Goal: Information Seeking & Learning: Learn about a topic

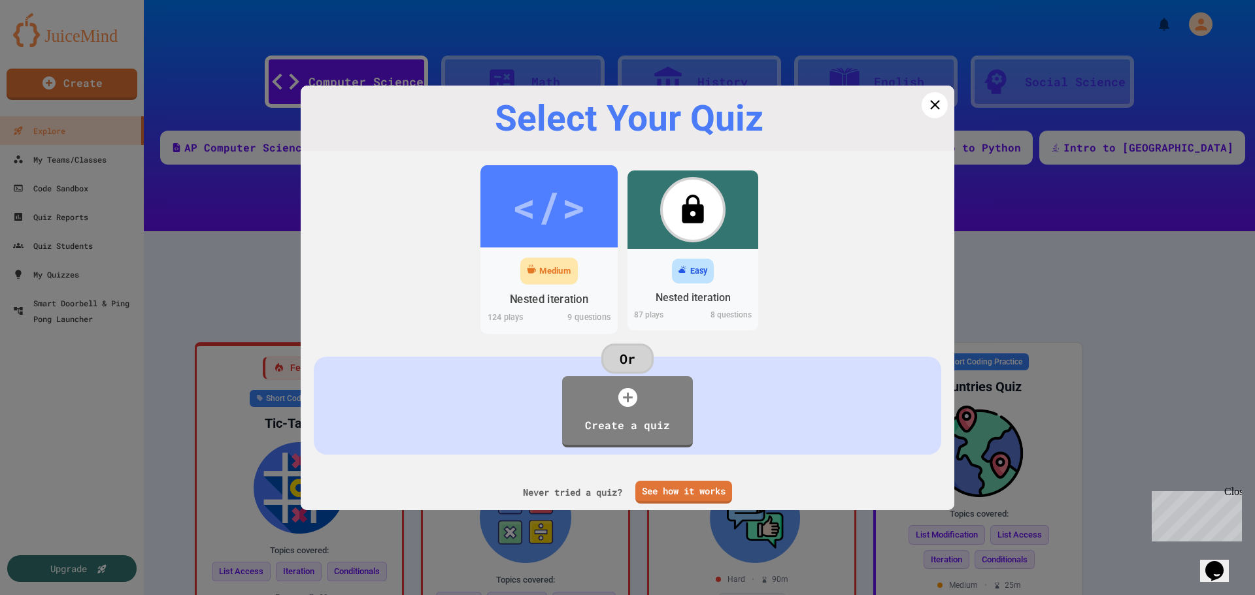
click at [563, 206] on div "</>" at bounding box center [549, 206] width 74 height 62
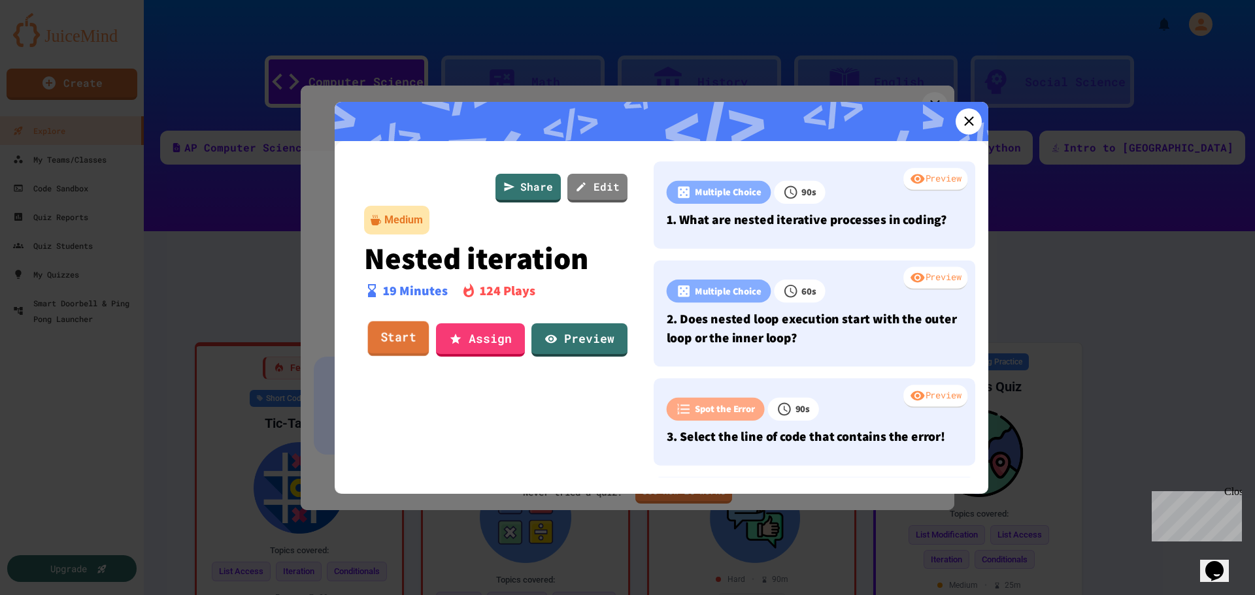
click at [412, 341] on link "Start" at bounding box center [398, 339] width 61 height 35
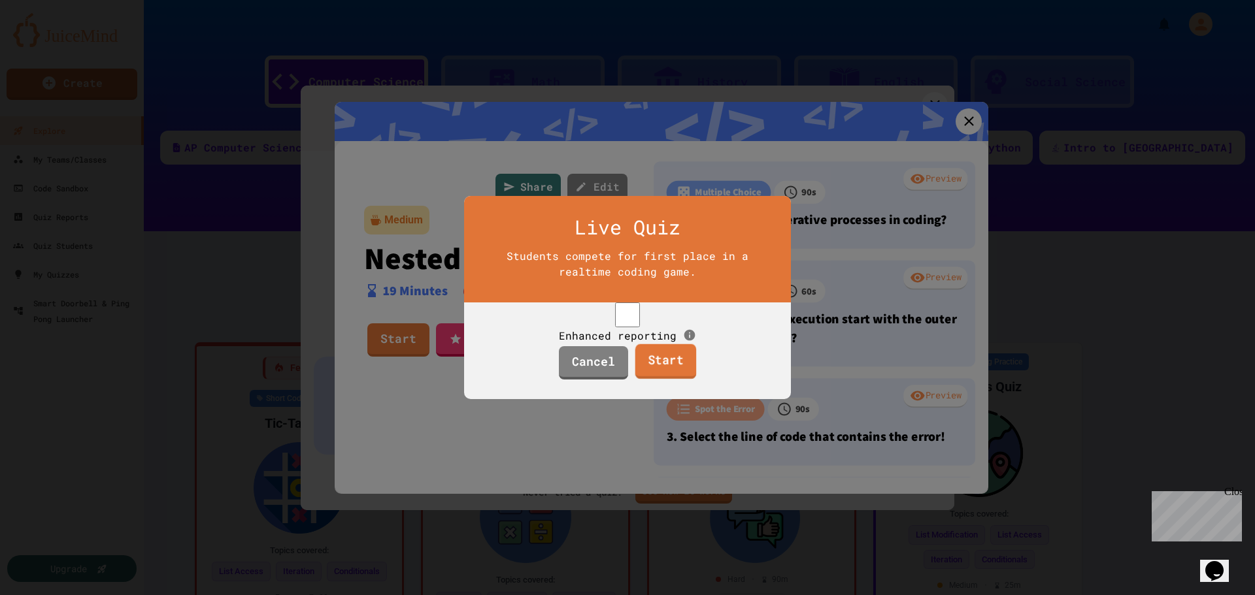
click at [660, 380] on link "Start" at bounding box center [665, 361] width 61 height 35
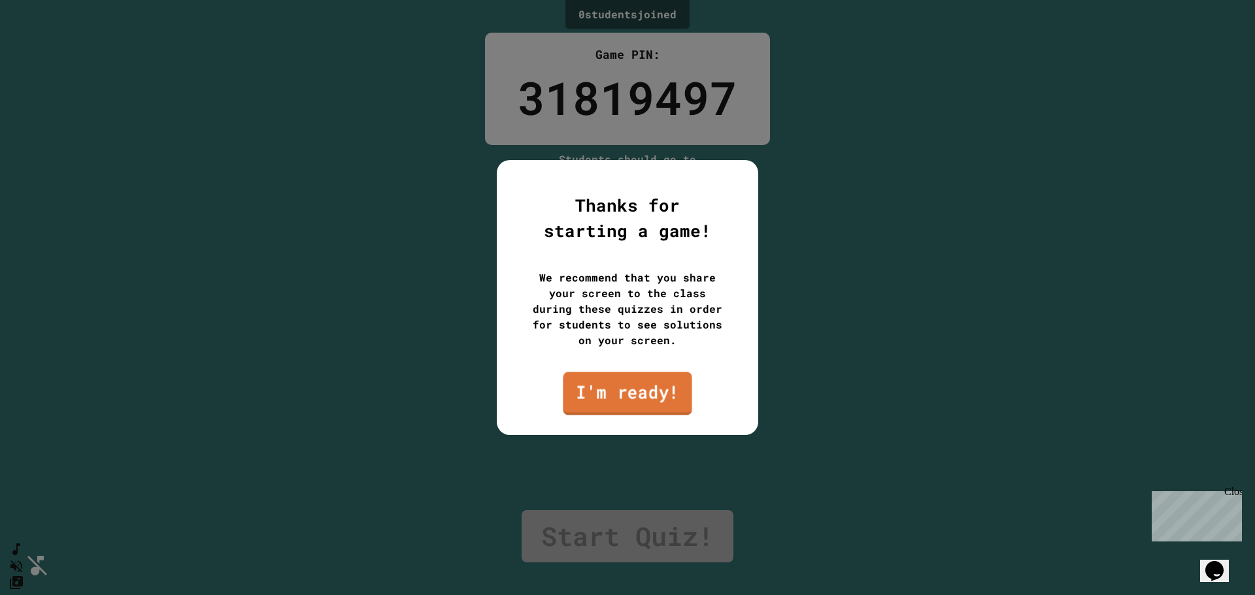
click at [660, 386] on link "I'm ready!" at bounding box center [627, 393] width 129 height 43
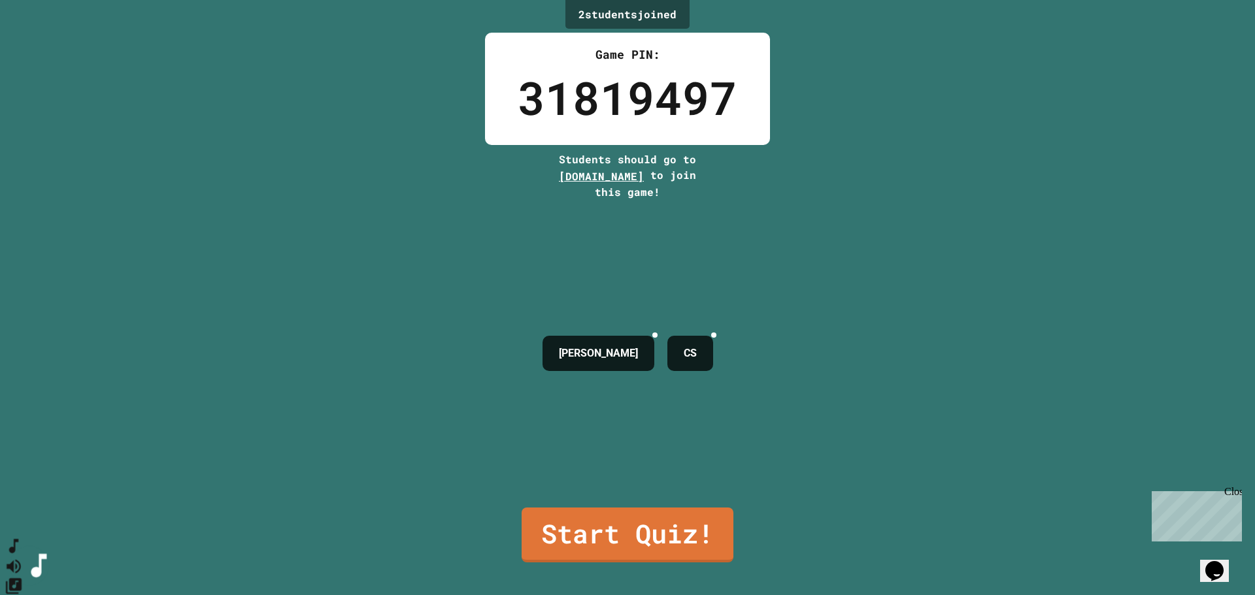
click at [24, 556] on icon "SpeedDial basic example" at bounding box center [14, 546] width 19 height 19
click at [18, 554] on icon "SpeedDial basic example" at bounding box center [13, 547] width 9 height 14
click at [21, 560] on icon "Mute music" at bounding box center [14, 567] width 14 height 14
click at [24, 557] on icon "Unmute music" at bounding box center [14, 566] width 19 height 19
click at [24, 577] on icon "Change Music" at bounding box center [14, 586] width 19 height 19
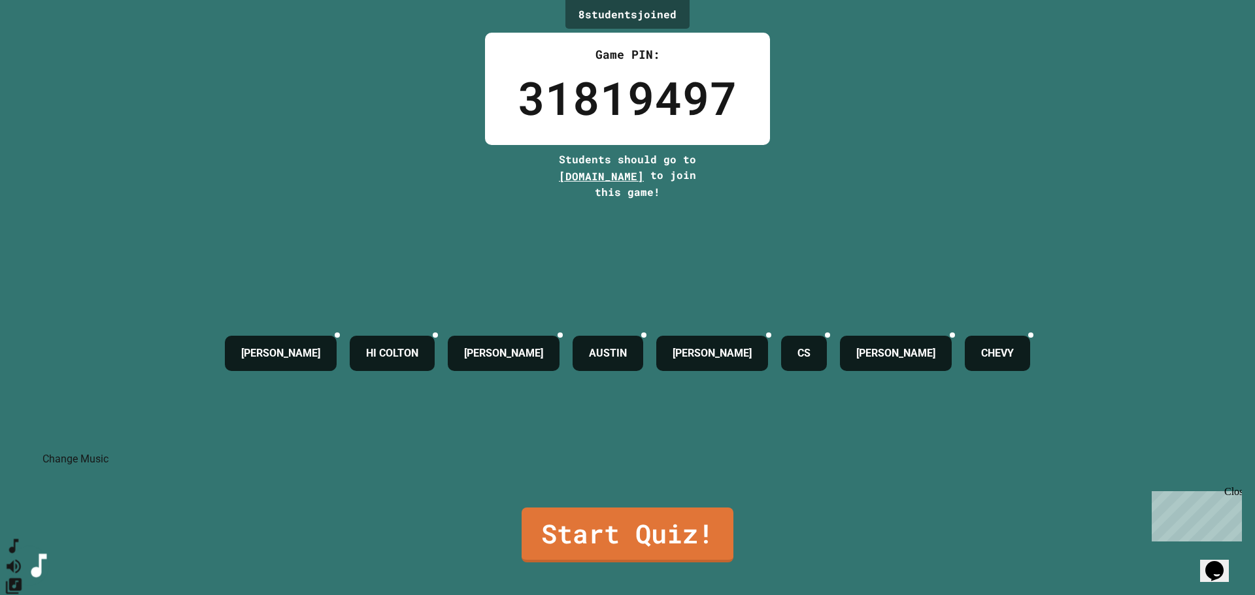
click at [24, 577] on icon "Change Music" at bounding box center [14, 586] width 19 height 19
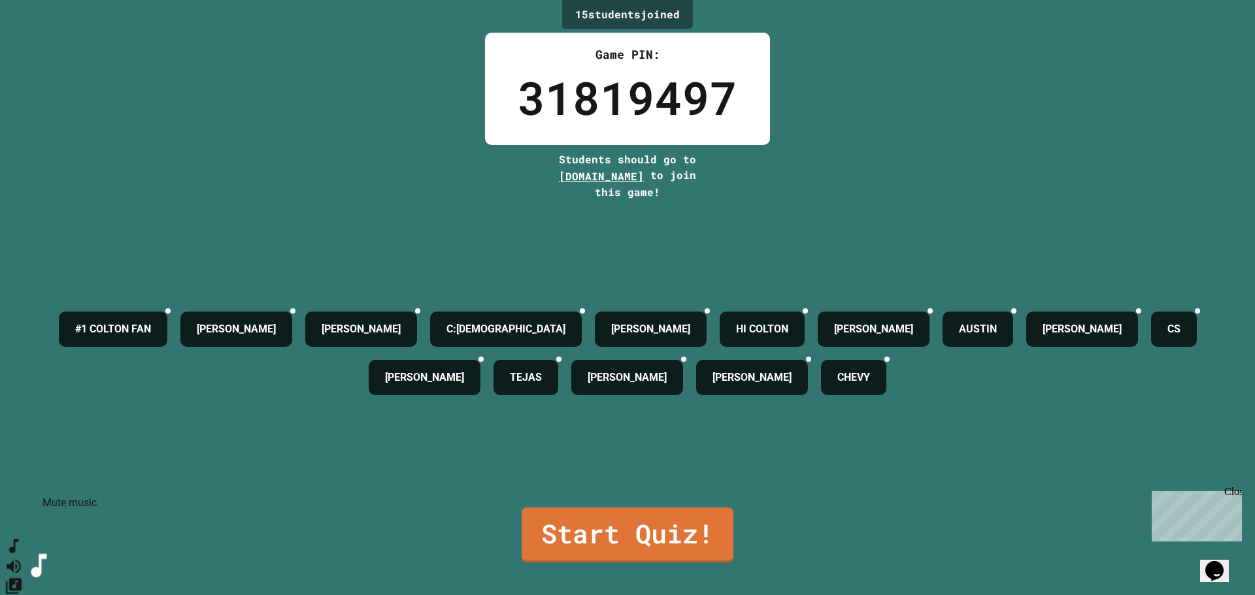
click at [21, 560] on icon "Mute music" at bounding box center [14, 567] width 14 height 14
click at [12, 556] on button "SpeedDial basic example" at bounding box center [14, 547] width 19 height 20
click at [13, 556] on button "SpeedDial basic example" at bounding box center [14, 547] width 19 height 20
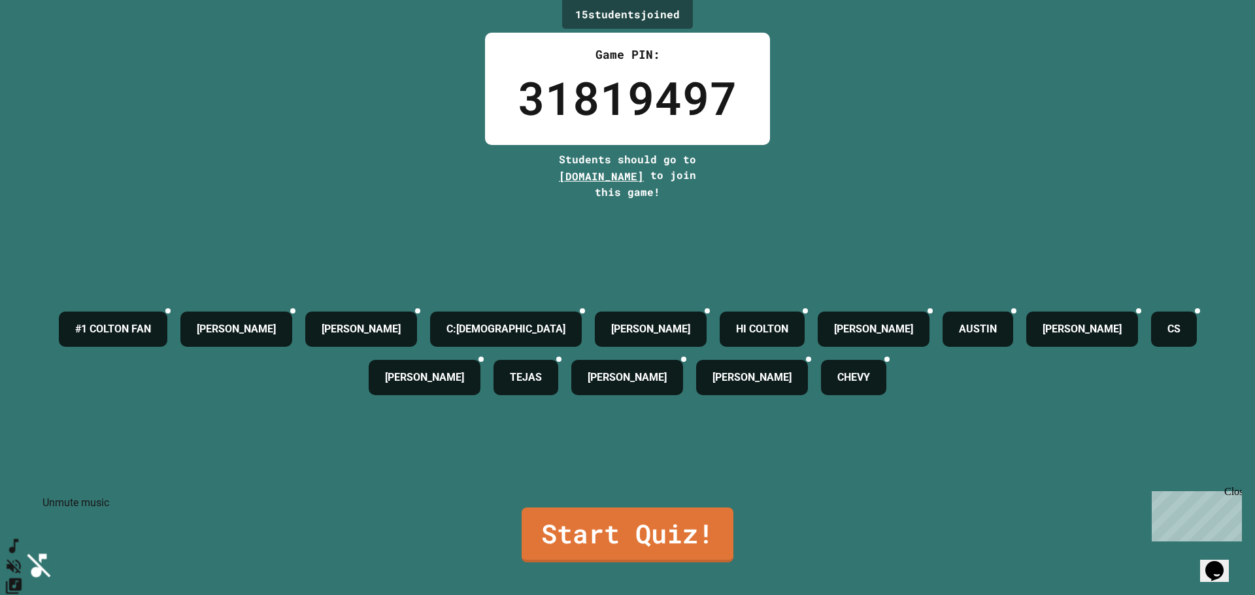
click at [21, 560] on icon "Unmute music" at bounding box center [14, 567] width 14 height 14
click at [582, 541] on link "Start Quiz!" at bounding box center [628, 534] width 208 height 58
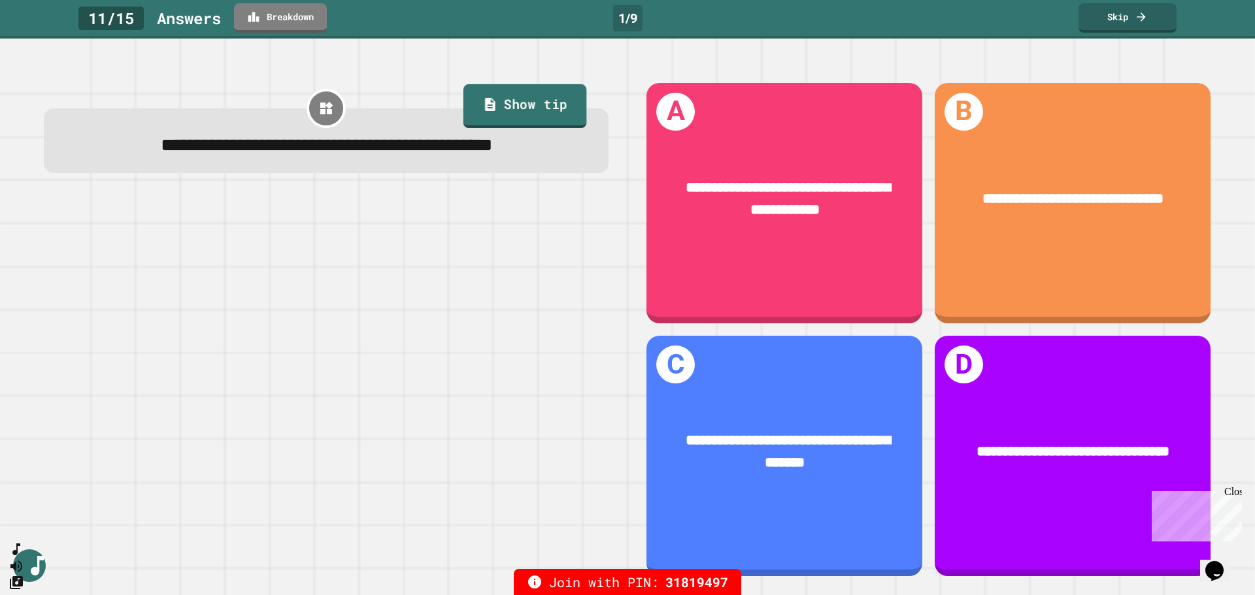
click at [485, 107] on icon at bounding box center [490, 104] width 10 height 13
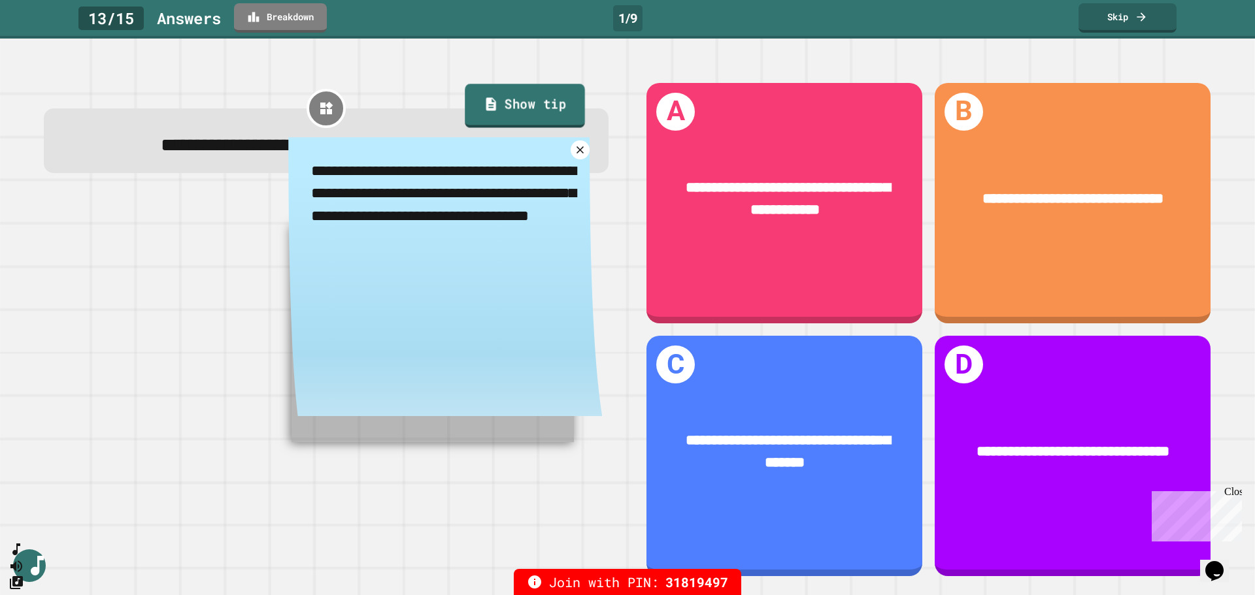
click at [486, 107] on icon at bounding box center [491, 104] width 10 height 13
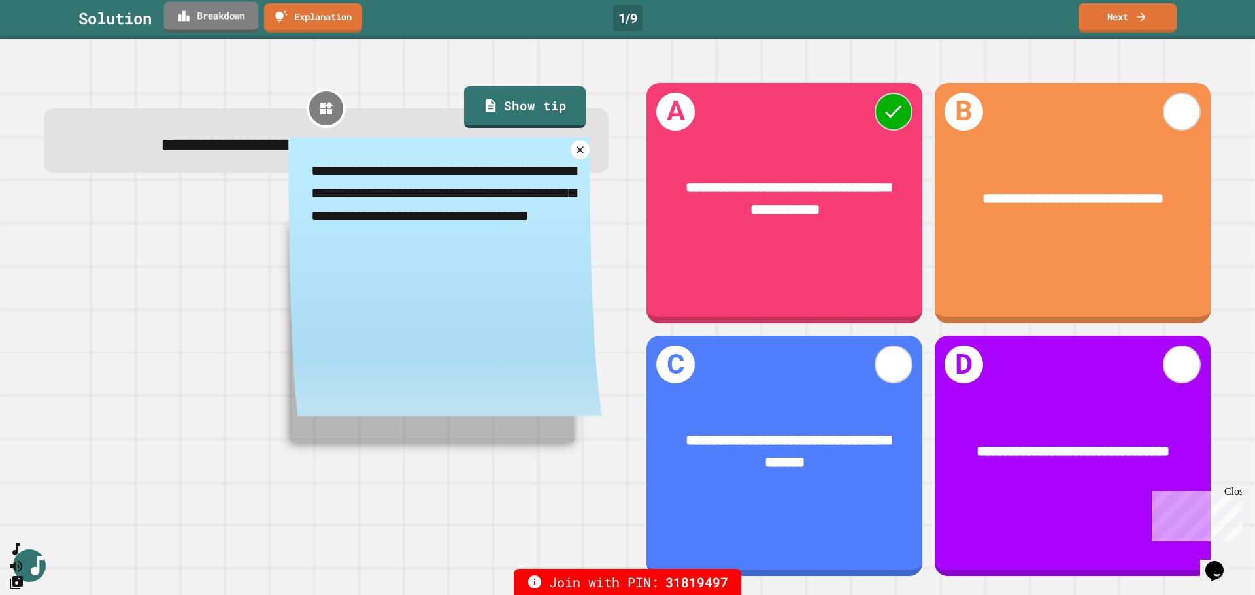
click at [214, 25] on link "Breakdown" at bounding box center [211, 16] width 94 height 31
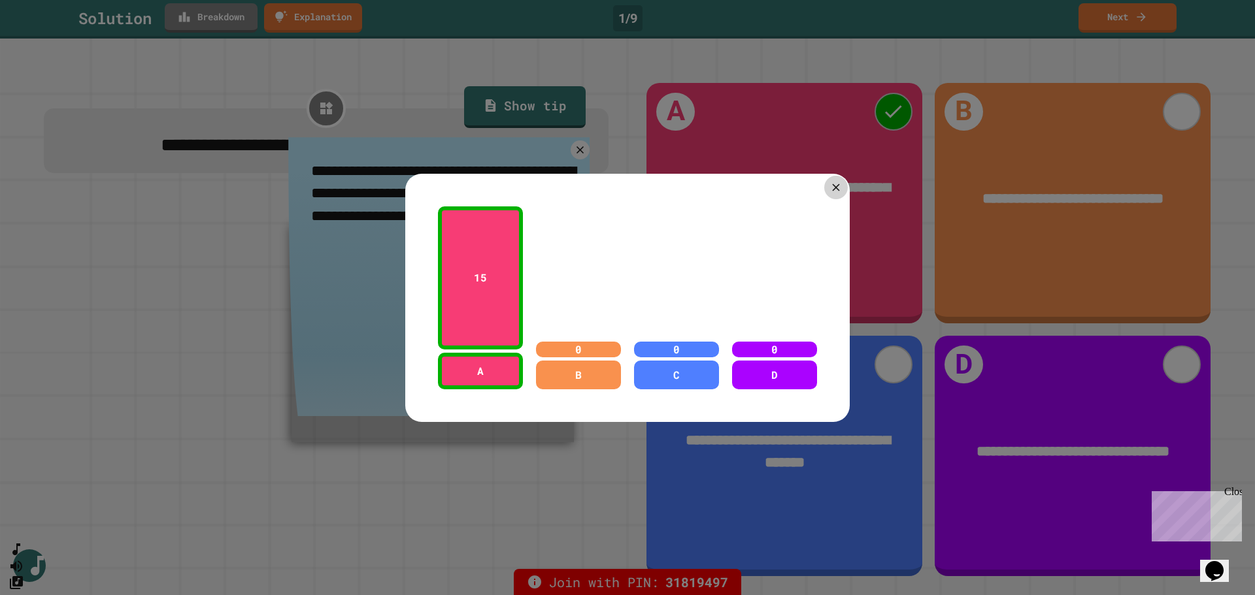
click at [832, 184] on icon at bounding box center [835, 187] width 7 height 7
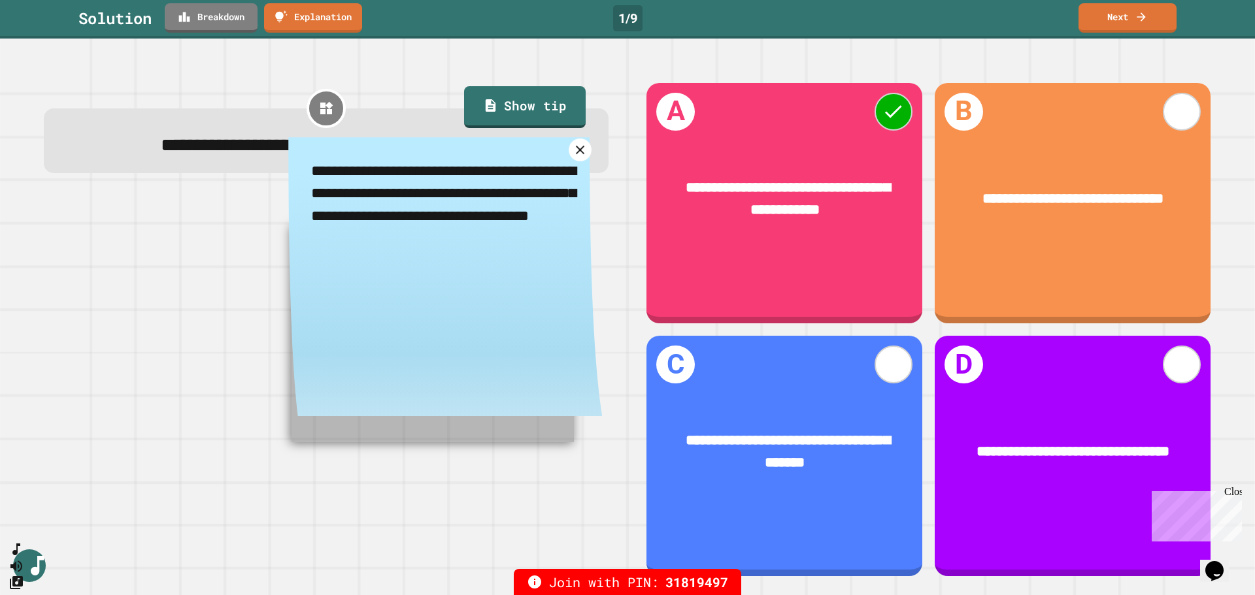
click at [573, 158] on icon at bounding box center [580, 149] width 15 height 15
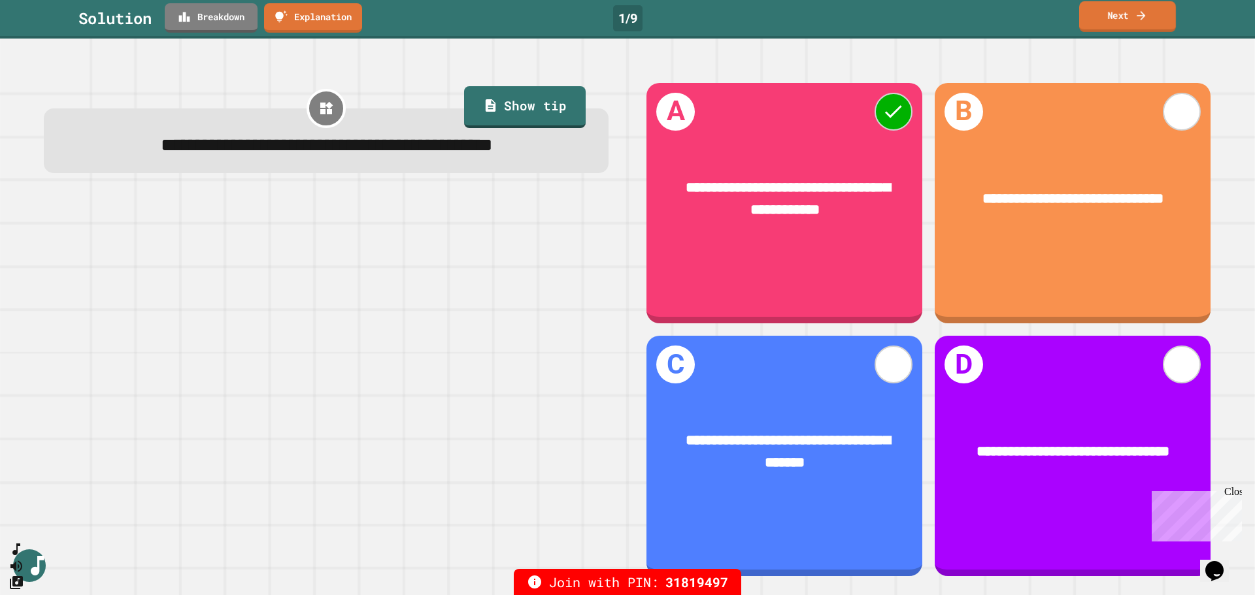
click at [1133, 15] on link "Next" at bounding box center [1127, 16] width 97 height 31
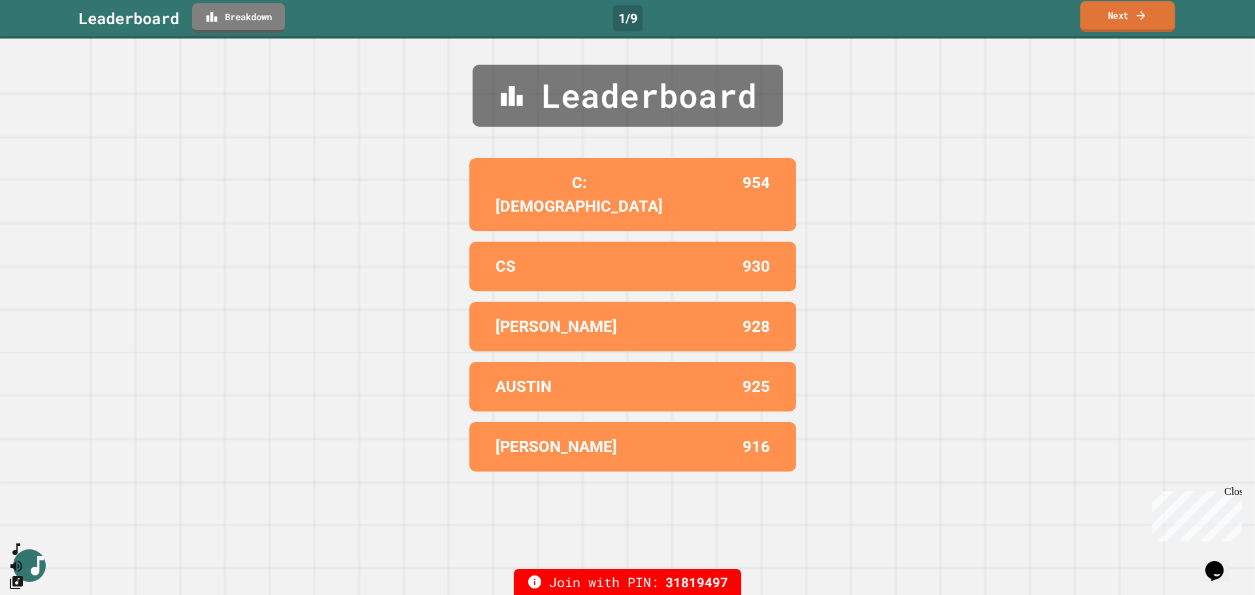
click at [1115, 12] on link "Next" at bounding box center [1127, 16] width 95 height 31
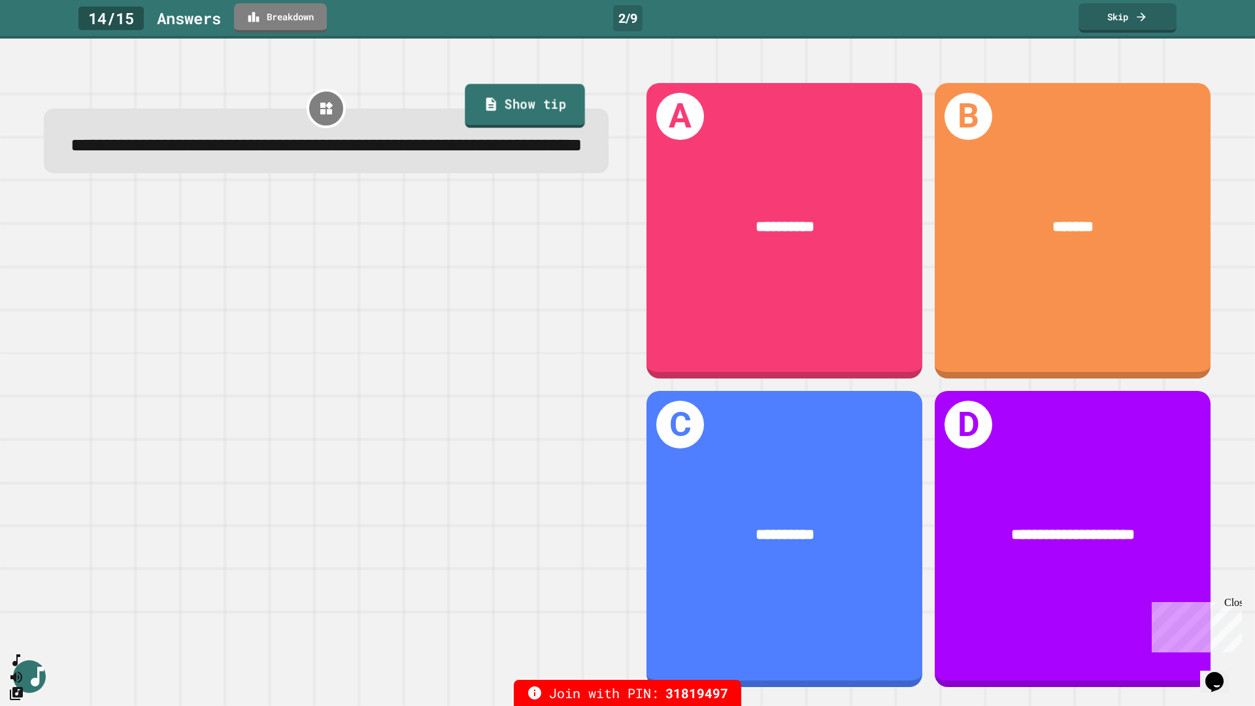
click at [490, 98] on link "Show tip" at bounding box center [525, 106] width 120 height 44
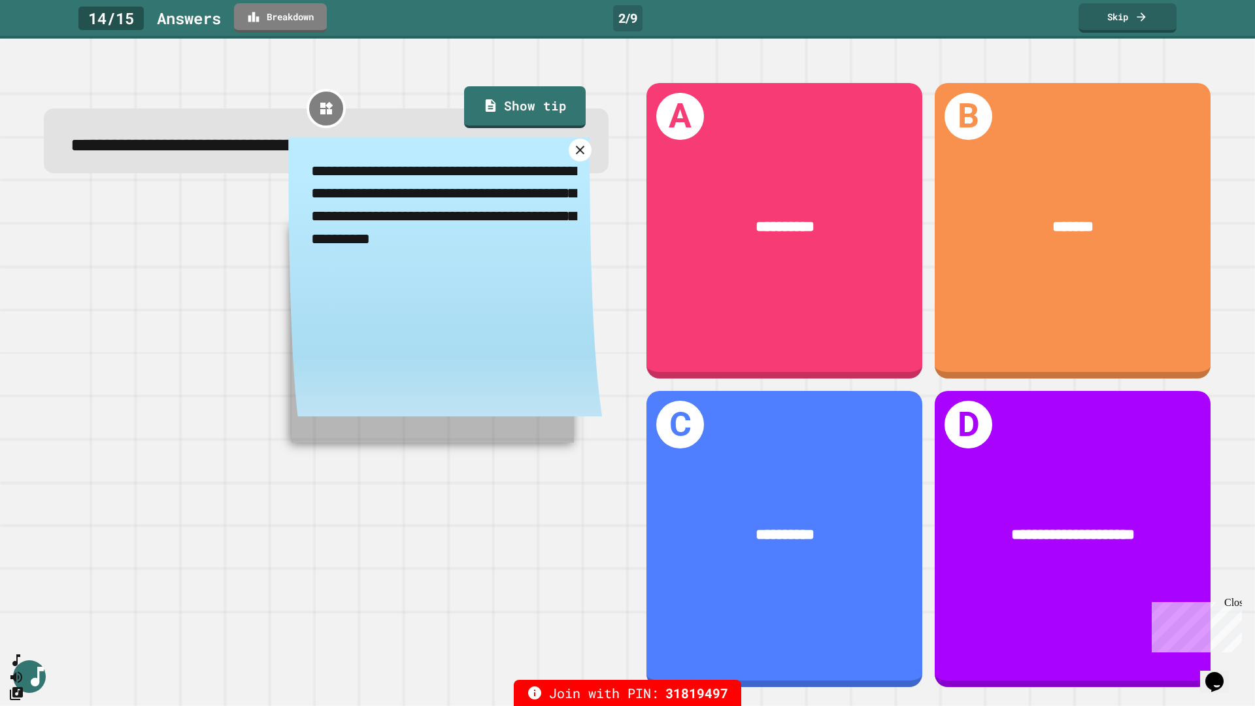
click at [573, 158] on icon at bounding box center [580, 149] width 15 height 15
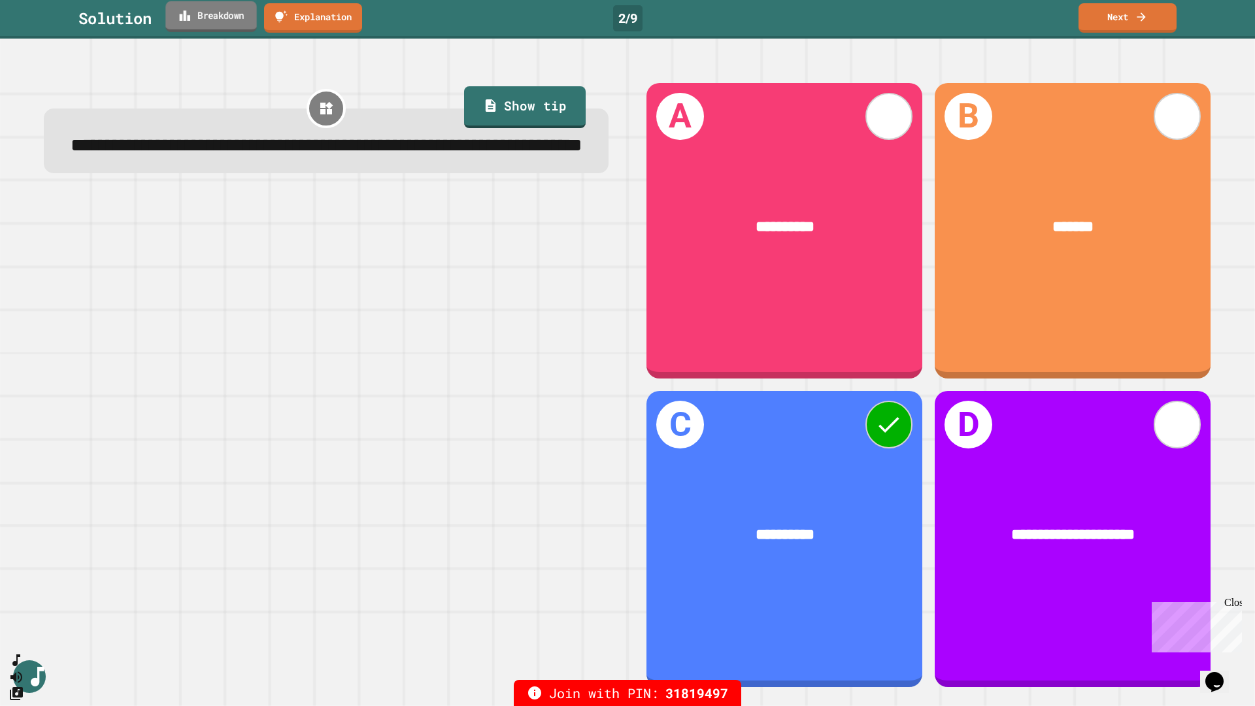
click at [217, 15] on link "Breakdown" at bounding box center [210, 16] width 91 height 31
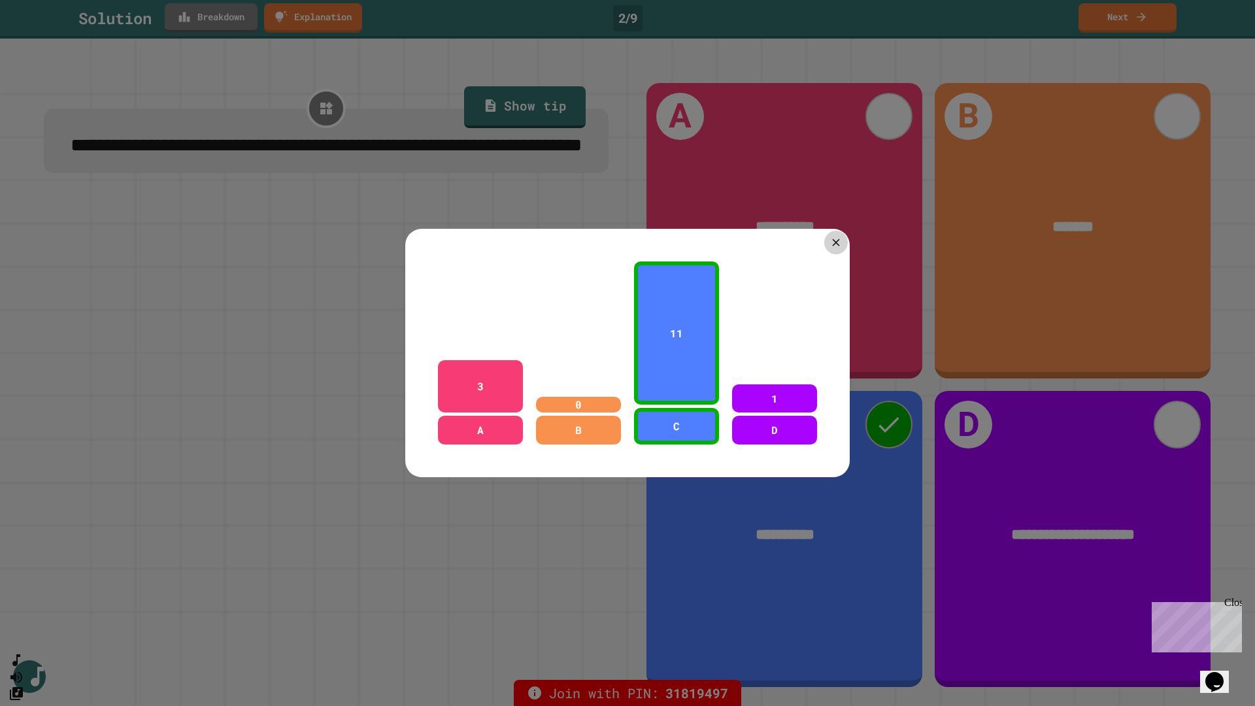
click at [835, 239] on icon at bounding box center [836, 242] width 12 height 12
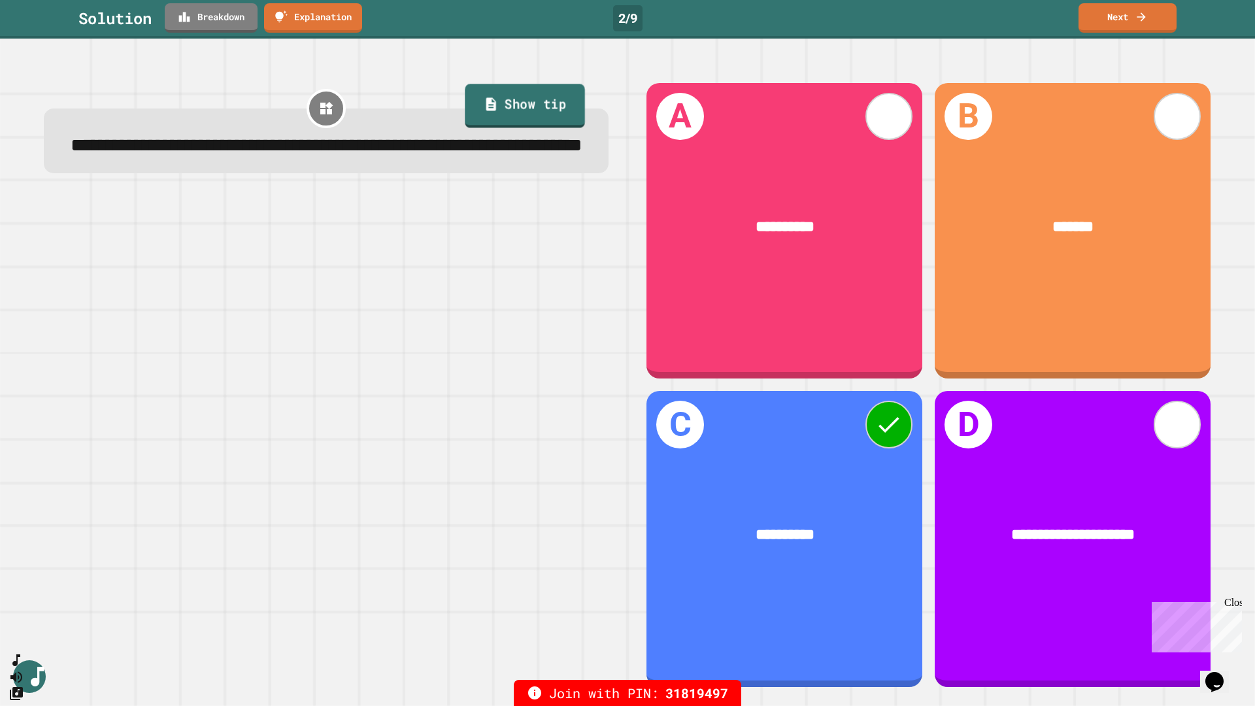
click at [511, 110] on link "Show tip" at bounding box center [525, 106] width 120 height 44
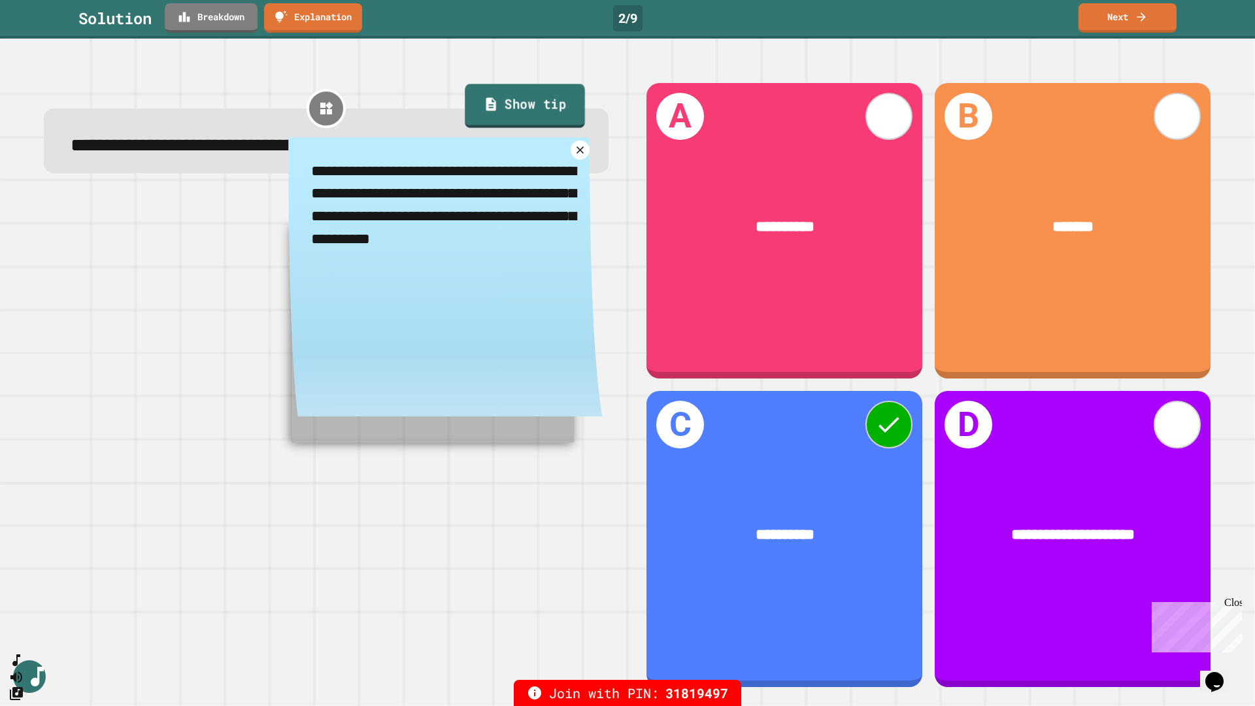
click at [511, 110] on link "Show tip" at bounding box center [525, 106] width 120 height 44
click at [576, 154] on icon at bounding box center [580, 150] width 8 height 8
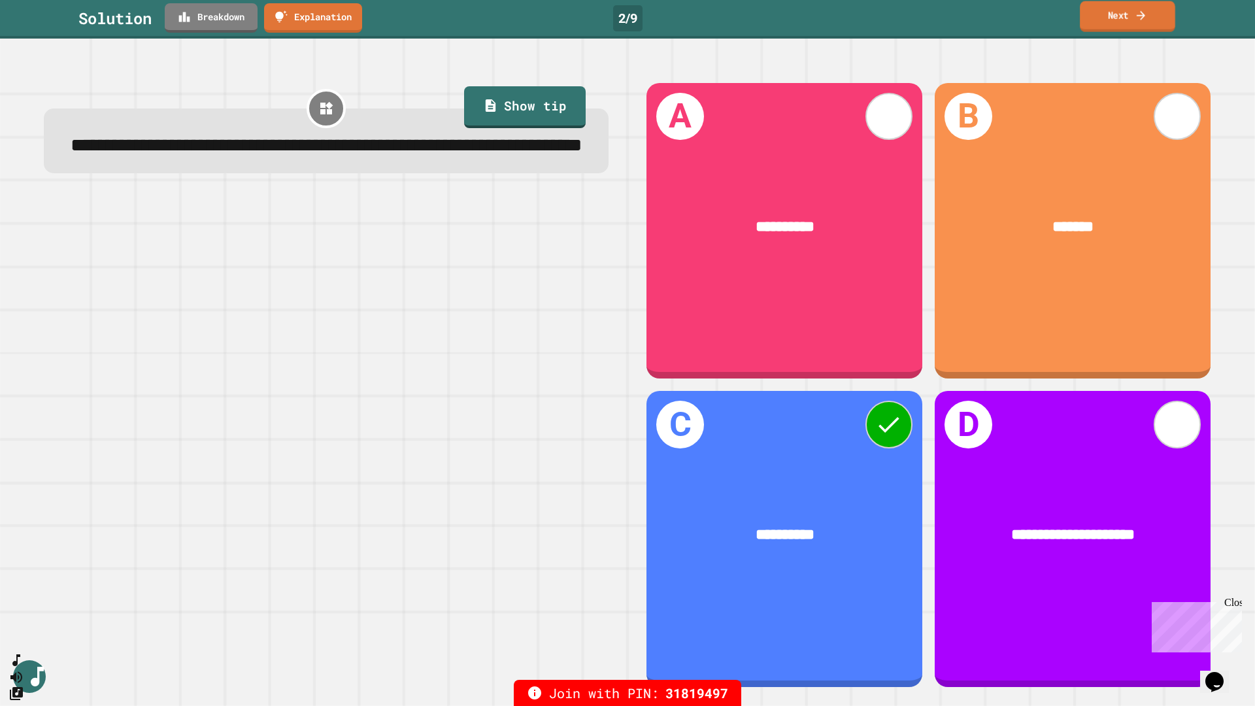
click at [1141, 21] on icon at bounding box center [1141, 15] width 12 height 14
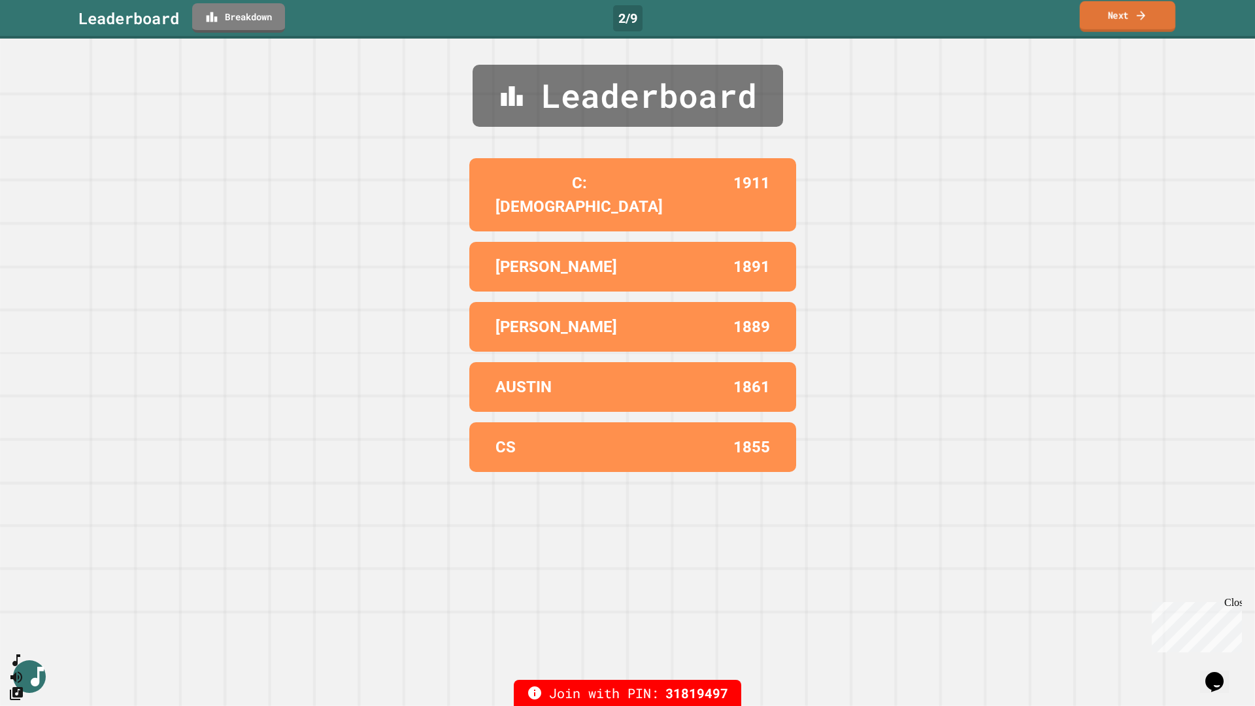
click at [1138, 24] on link "Next" at bounding box center [1128, 16] width 96 height 31
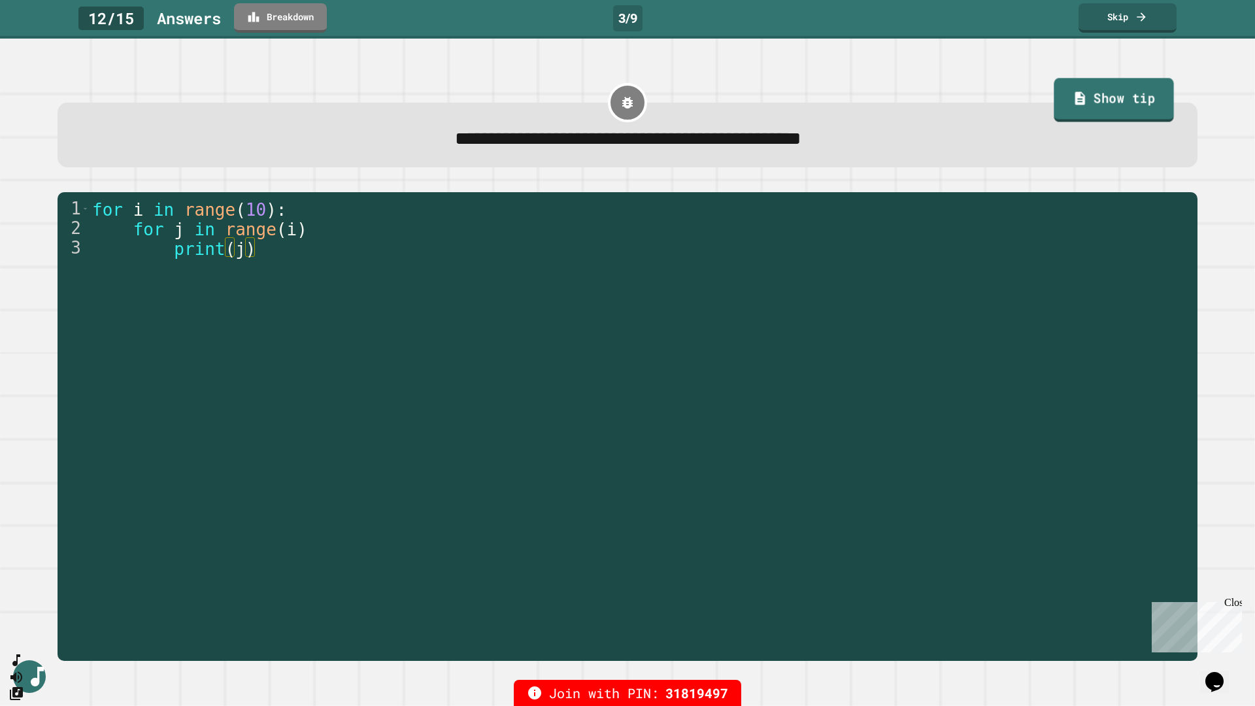
click at [1085, 111] on link "Show tip" at bounding box center [1114, 100] width 120 height 44
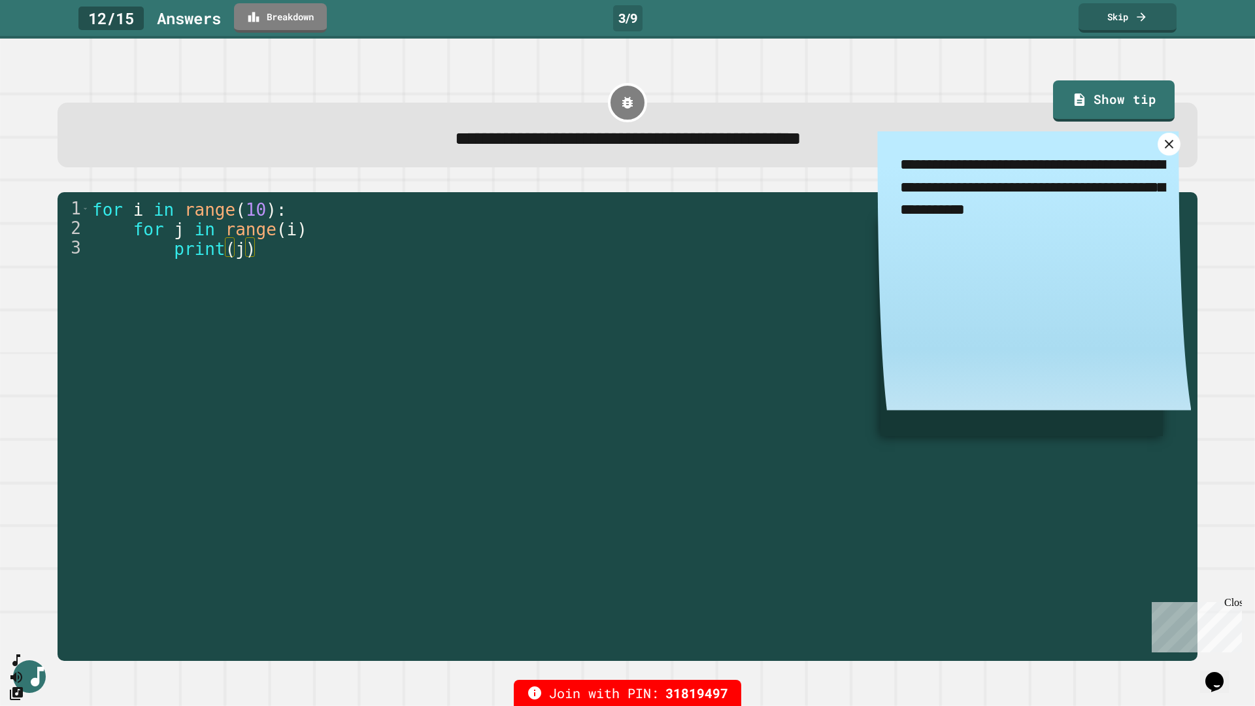
click at [1162, 142] on icon at bounding box center [1169, 144] width 15 height 15
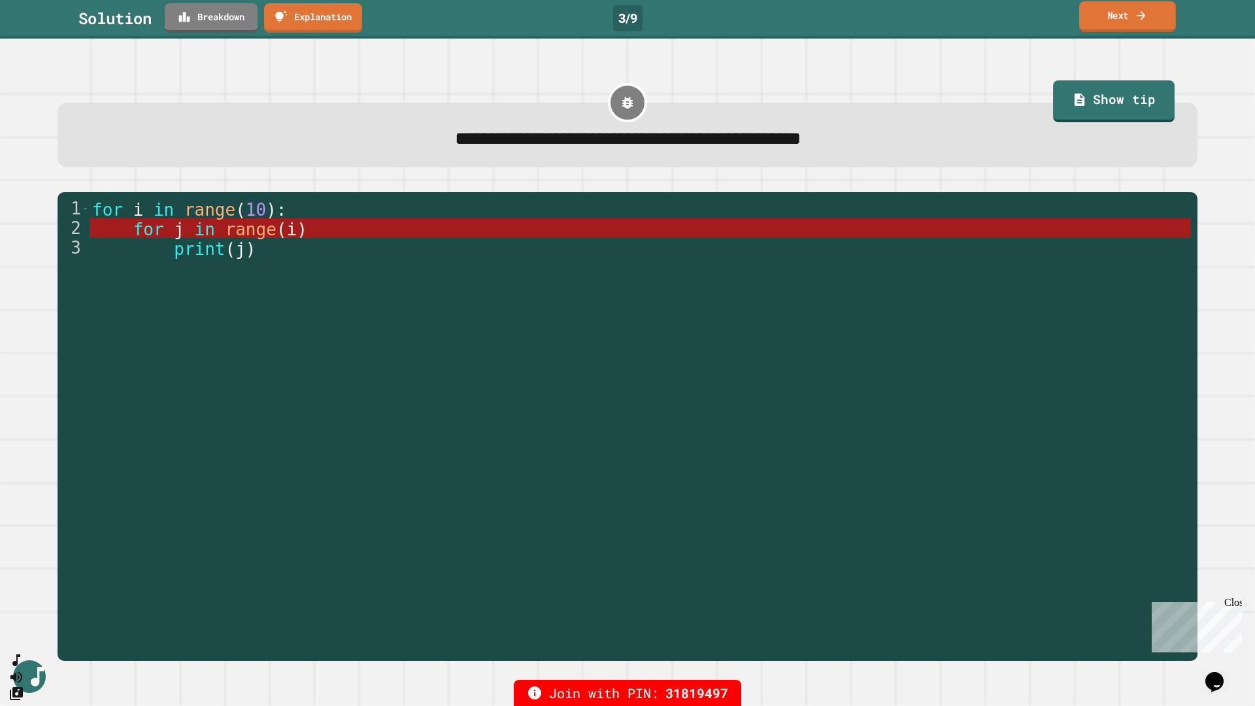
click at [1115, 13] on link "Next" at bounding box center [1127, 16] width 97 height 31
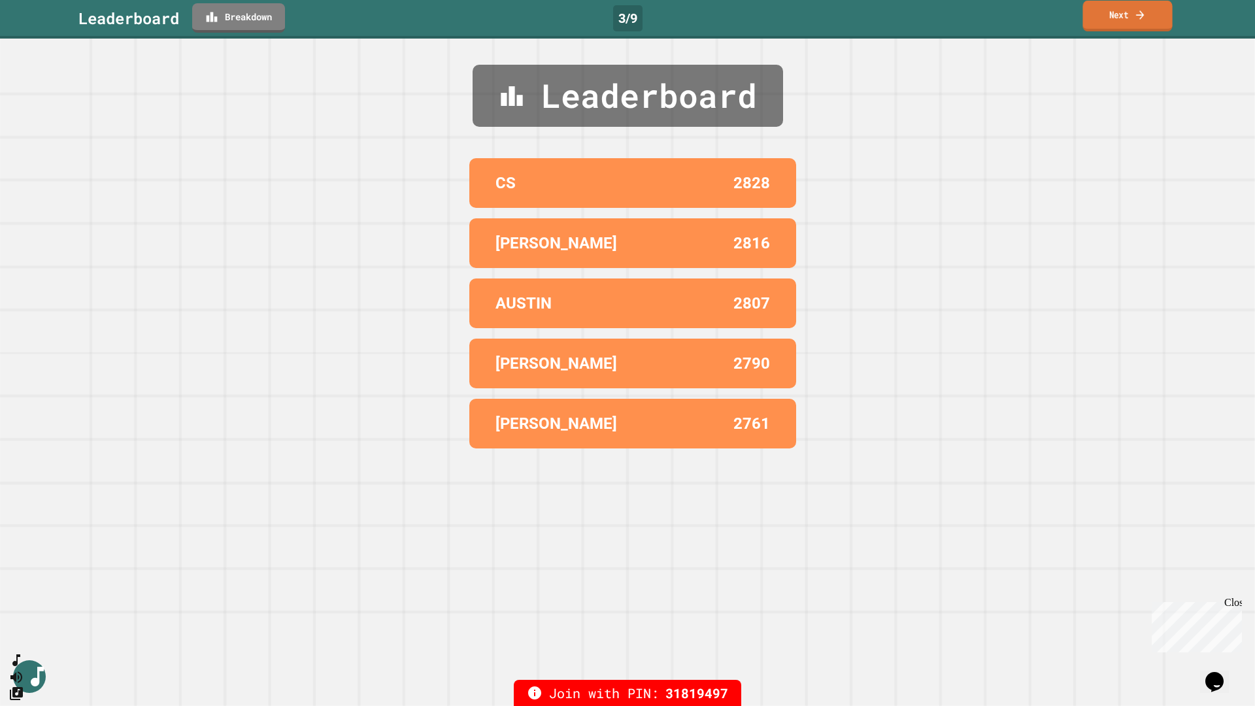
click at [1146, 19] on icon at bounding box center [1140, 15] width 12 height 14
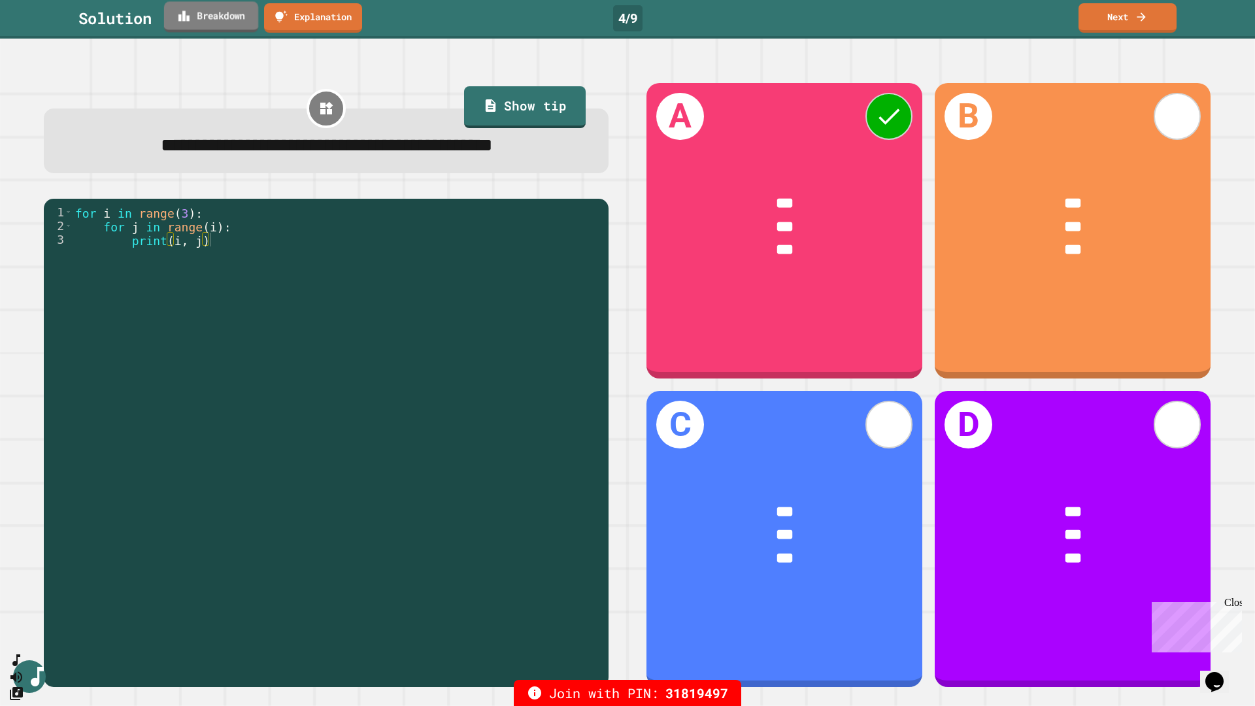
click at [180, 19] on icon at bounding box center [183, 15] width 11 height 10
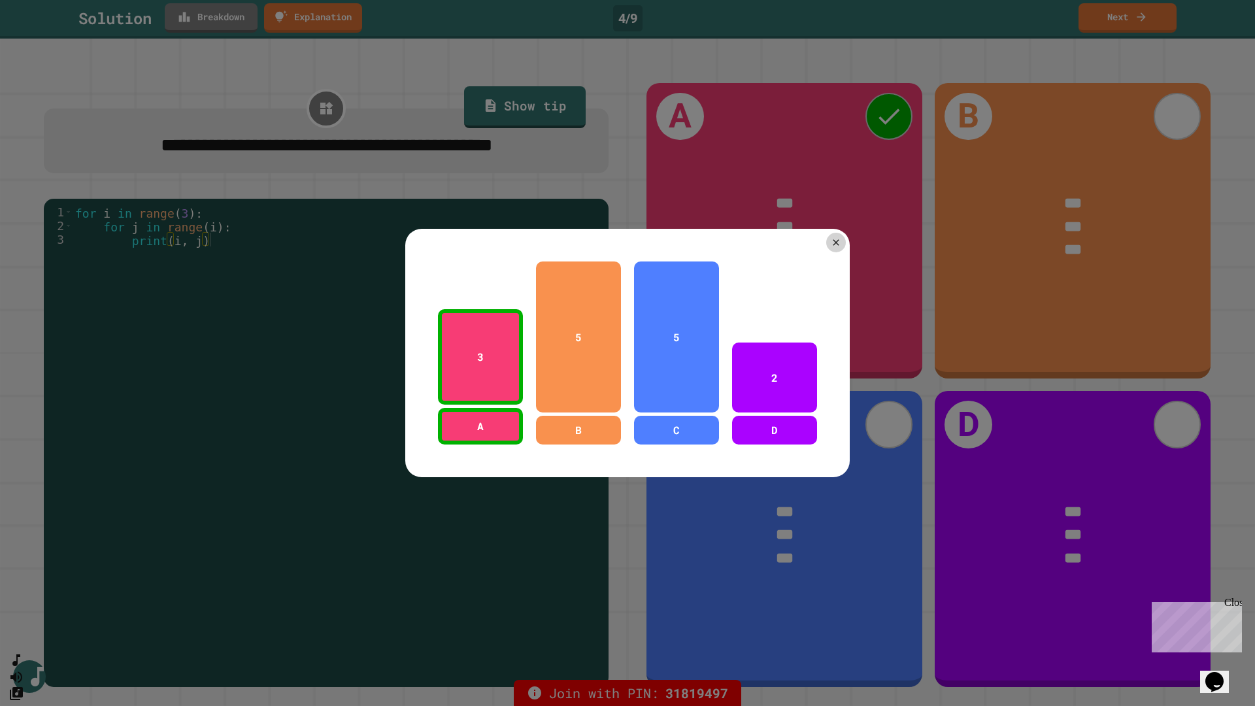
click at [180, 19] on div at bounding box center [627, 353] width 1255 height 706
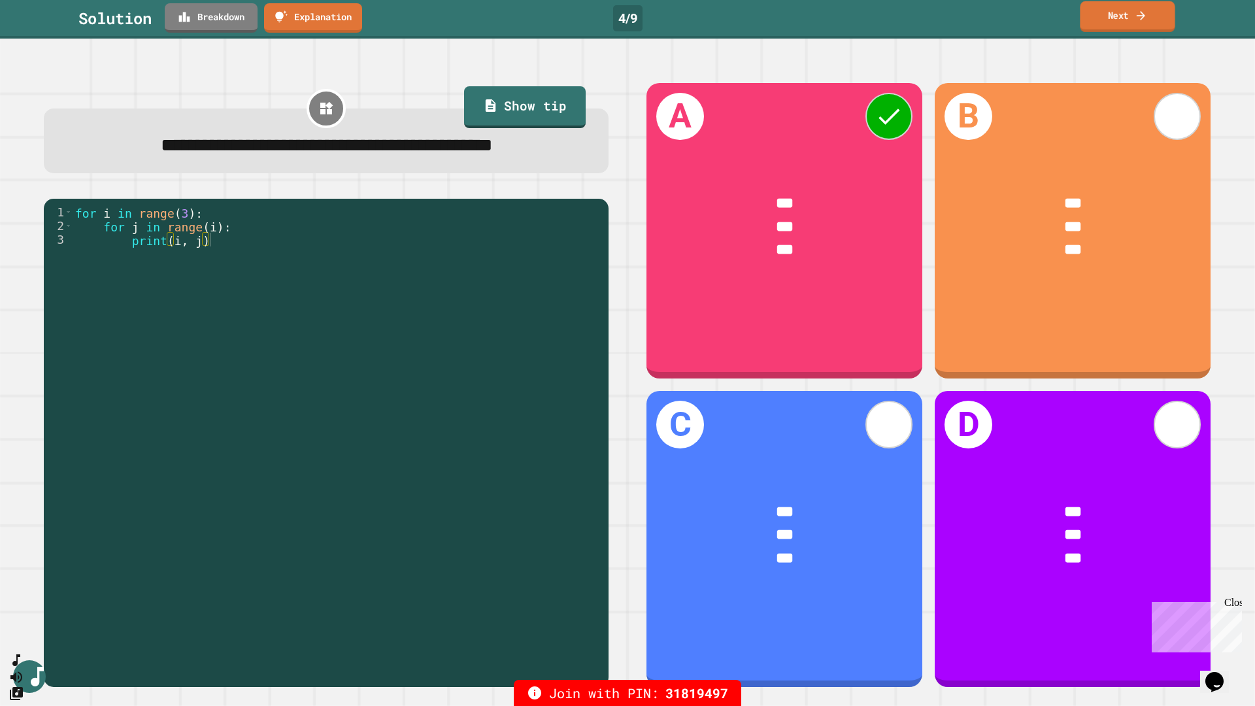
click at [1133, 22] on link "Next" at bounding box center [1127, 16] width 95 height 31
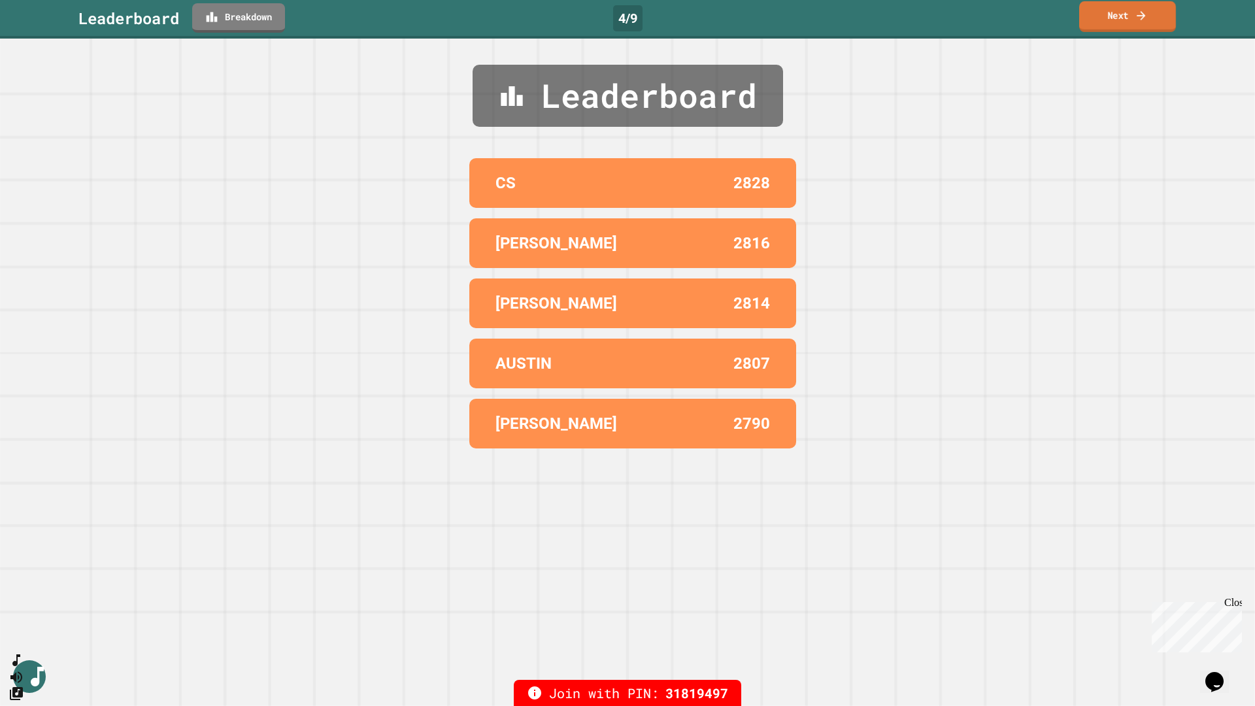
click at [1129, 20] on link "Next" at bounding box center [1127, 16] width 97 height 31
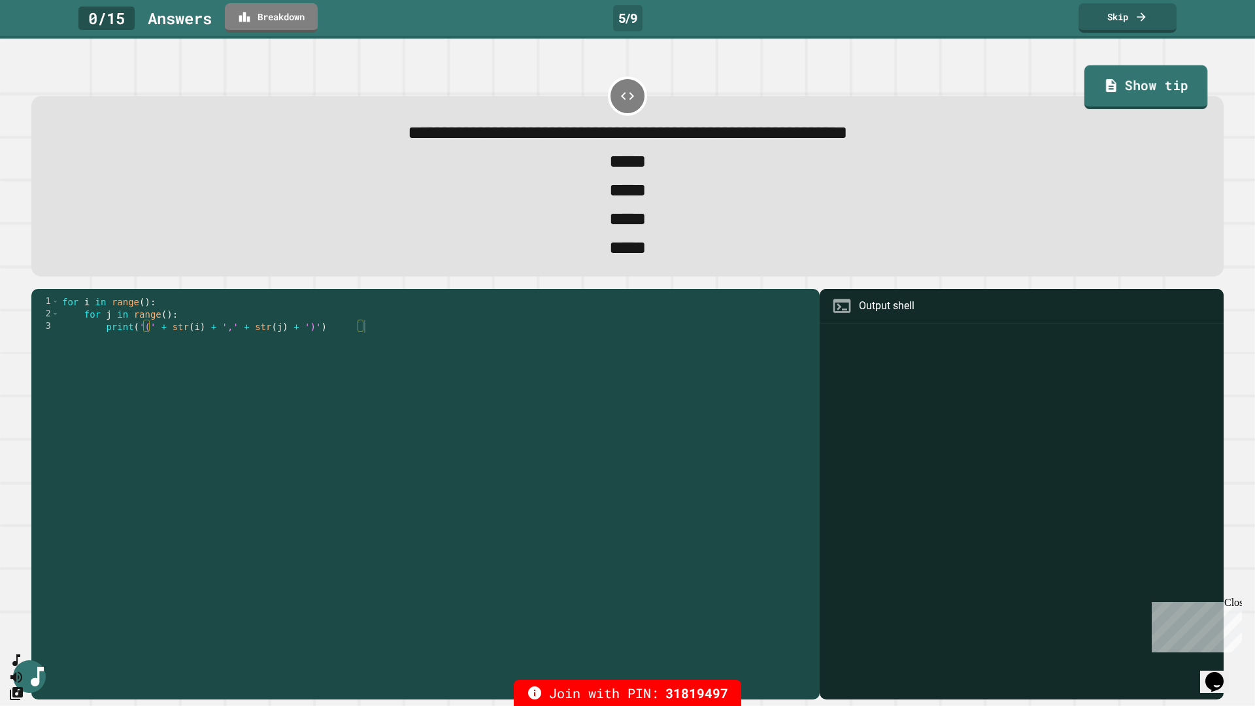
click at [1142, 85] on link "Show tip" at bounding box center [1146, 87] width 124 height 44
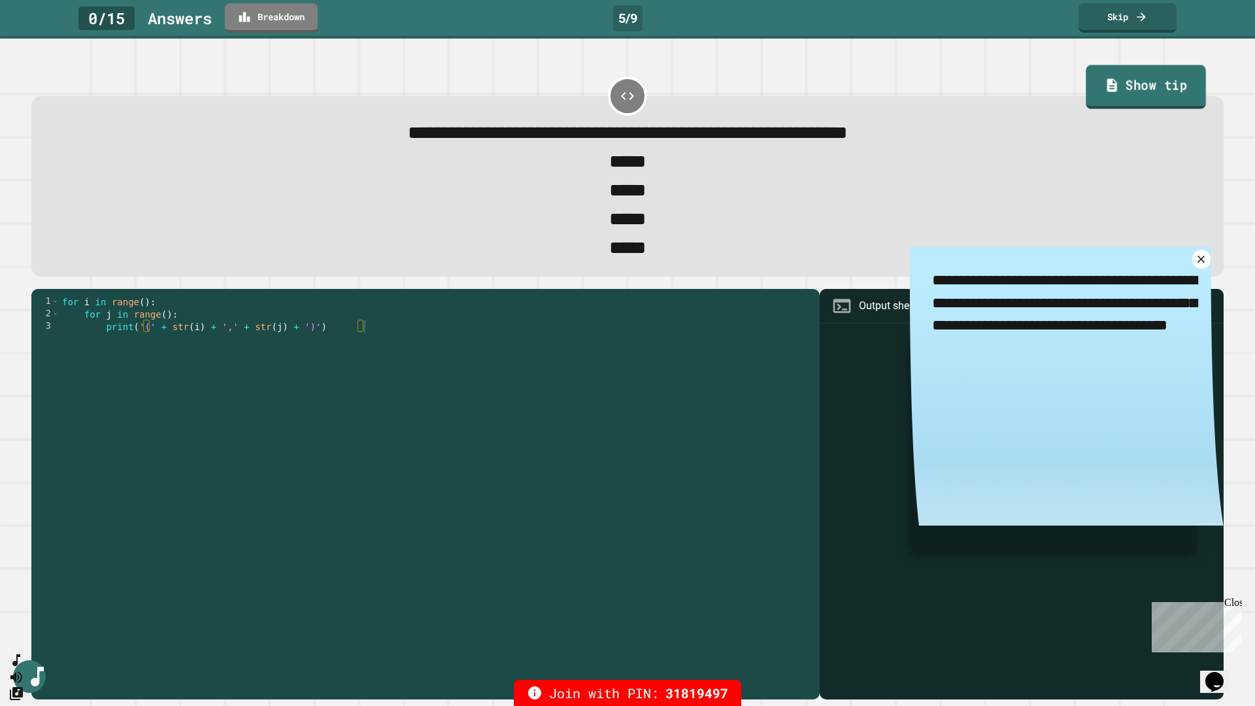
click at [1142, 85] on link "Show tip" at bounding box center [1146, 87] width 120 height 44
click at [1194, 267] on icon at bounding box center [1201, 259] width 15 height 15
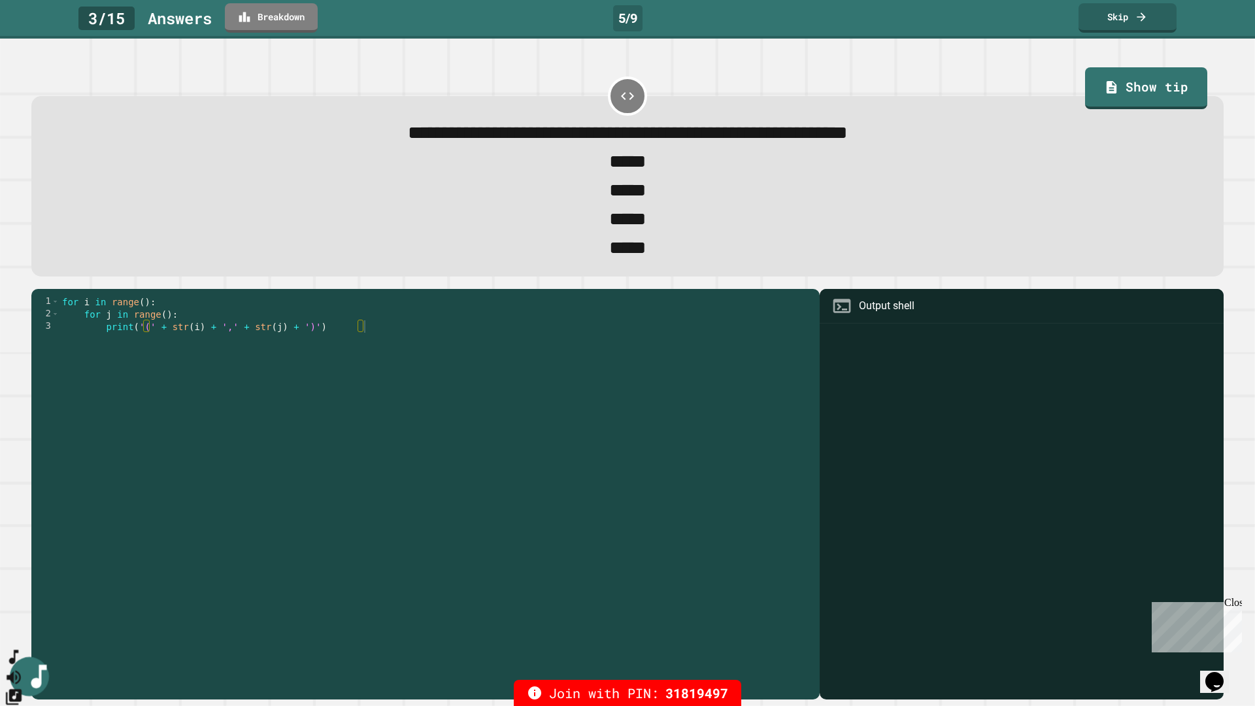
click at [18, 595] on icon "SpeedDial basic example" at bounding box center [13, 657] width 9 height 14
click at [24, 595] on icon "SpeedDial basic example" at bounding box center [14, 657] width 19 height 19
click at [22, 595] on icon "Change Music" at bounding box center [14, 697] width 16 height 16
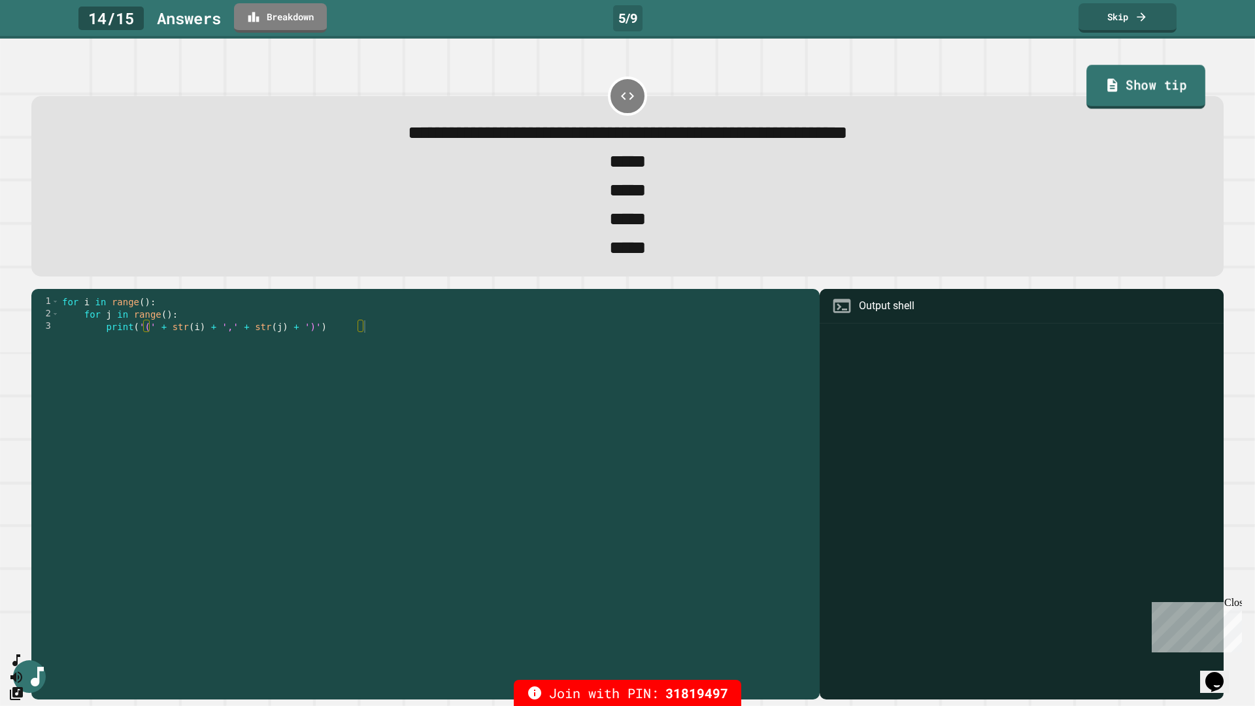
click at [1087, 81] on link "Show tip" at bounding box center [1146, 87] width 119 height 44
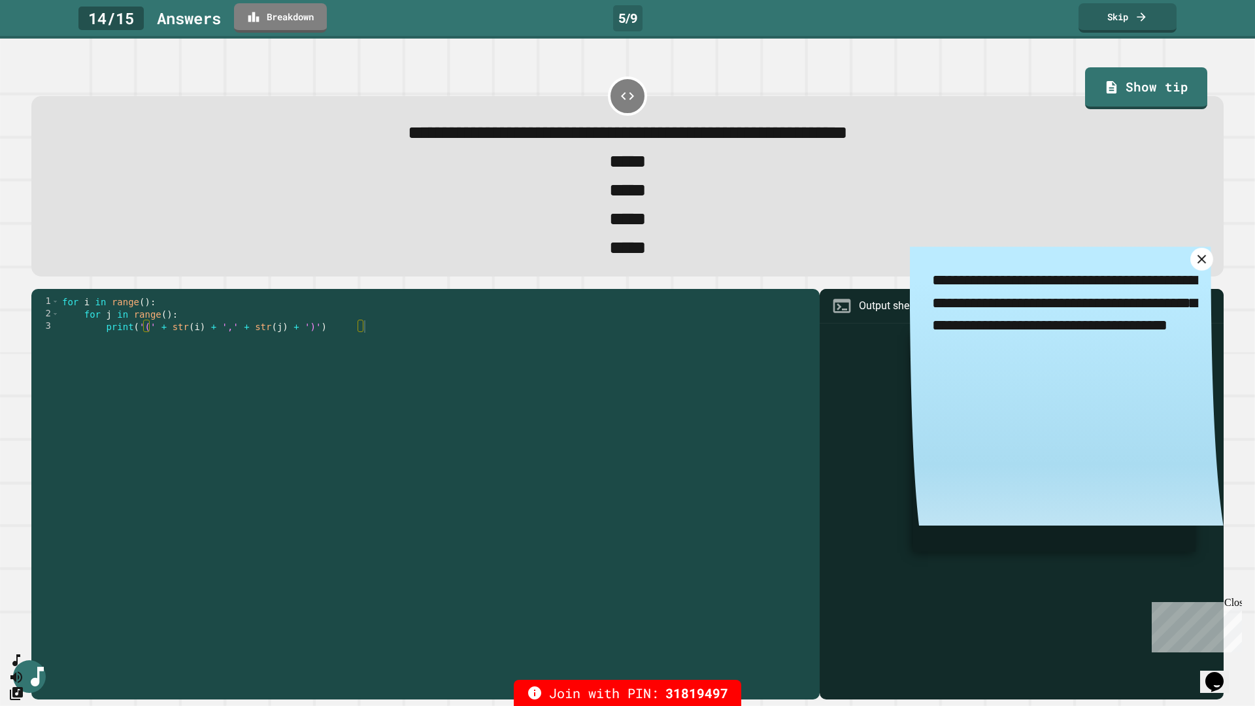
click at [1194, 267] on icon at bounding box center [1201, 259] width 15 height 15
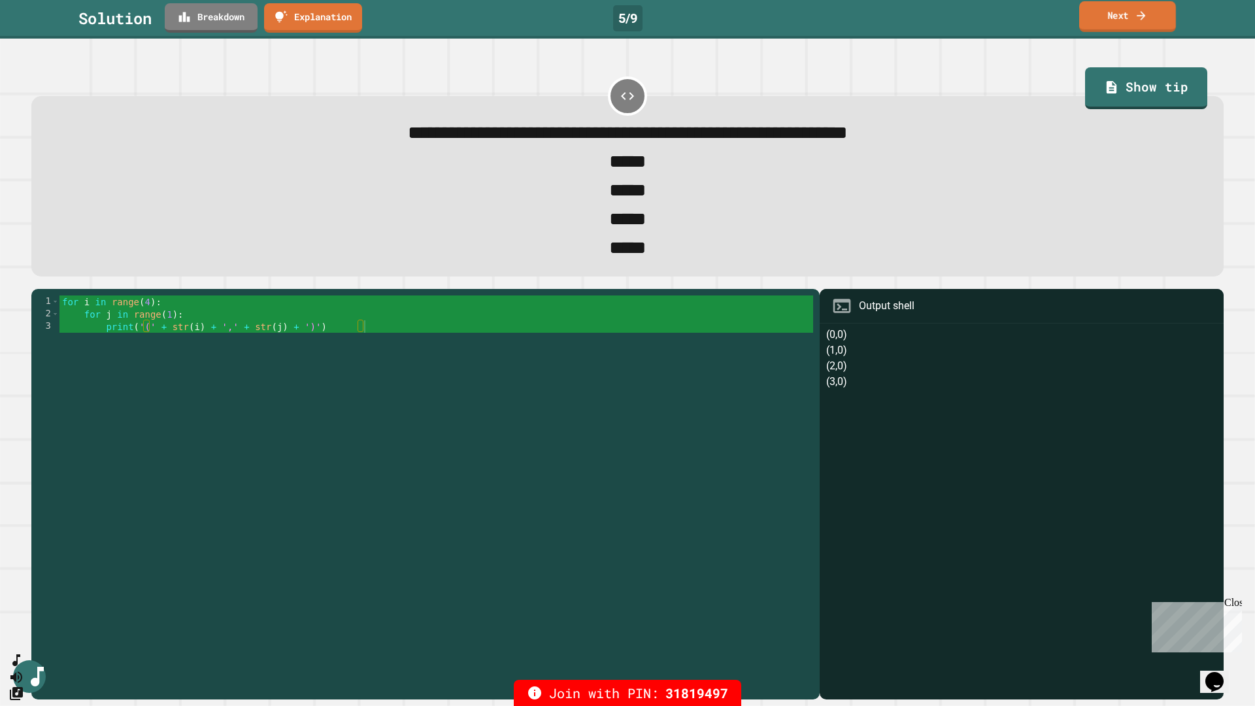
click at [1124, 16] on link "Next" at bounding box center [1127, 16] width 97 height 31
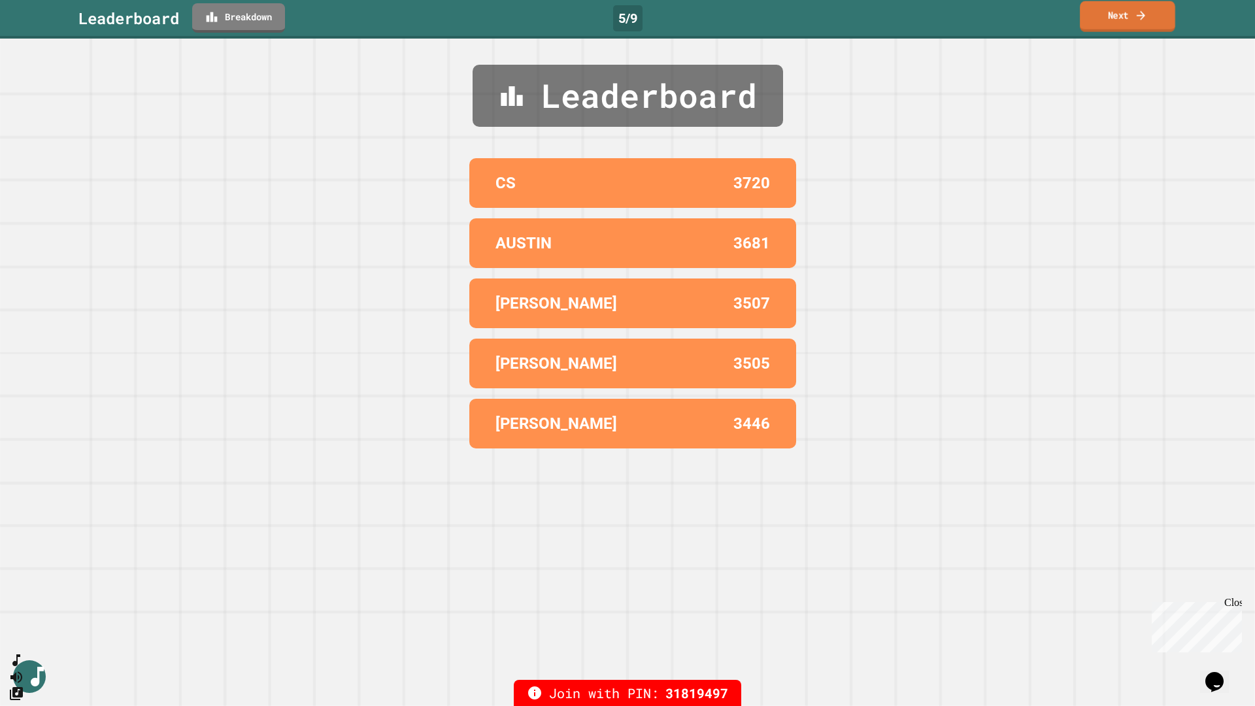
click at [1141, 15] on icon at bounding box center [1141, 15] width 12 height 14
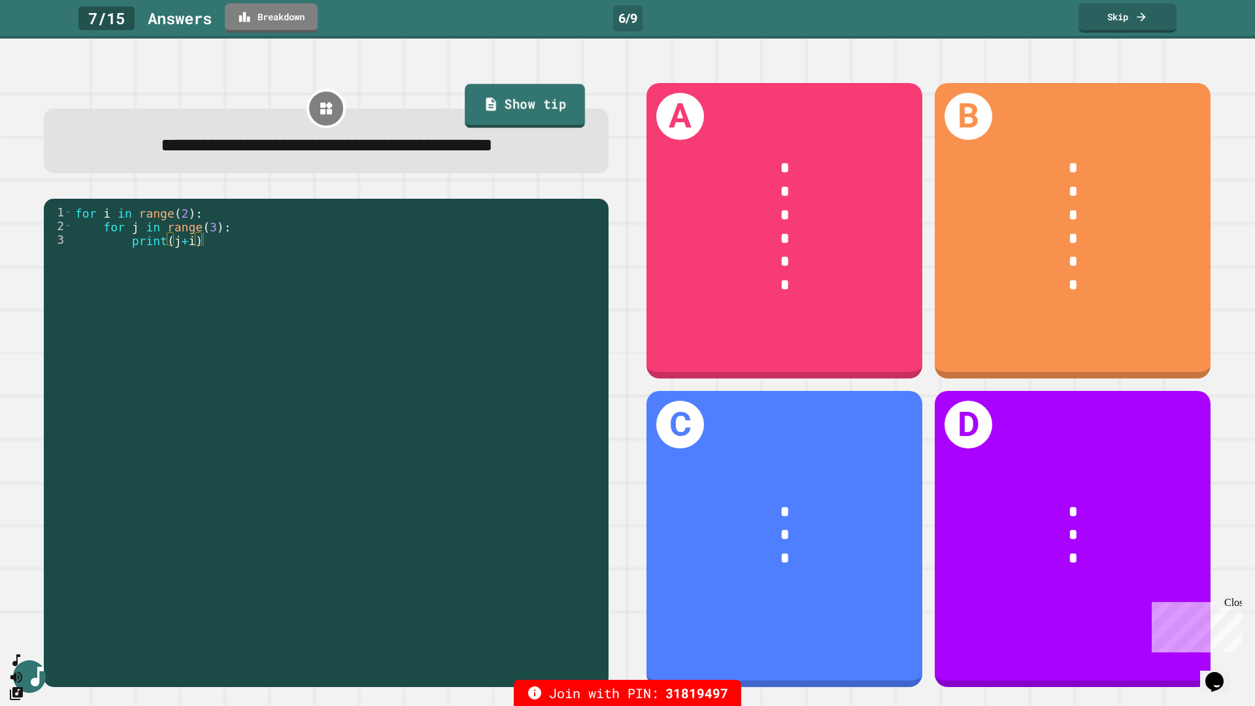
click at [519, 109] on link "Show tip" at bounding box center [525, 106] width 120 height 44
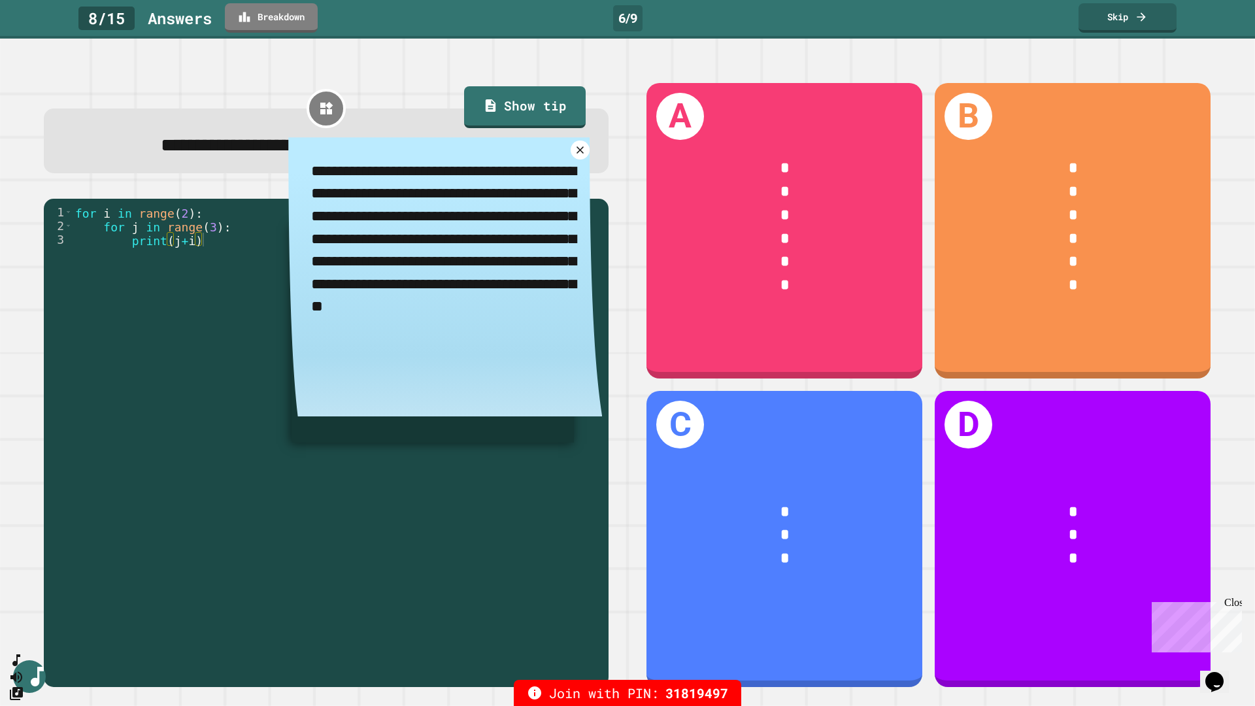
type textarea "*"
click at [573, 158] on icon at bounding box center [580, 149] width 15 height 15
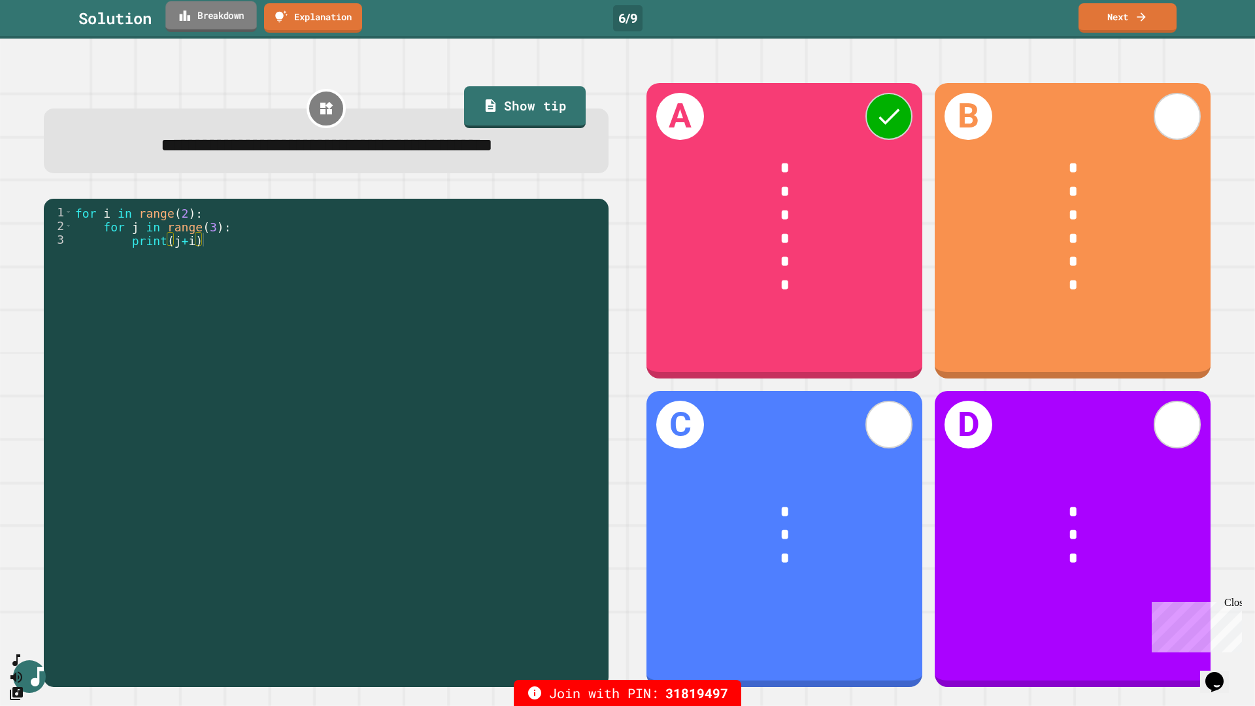
click at [214, 20] on link "Breakdown" at bounding box center [210, 16] width 91 height 31
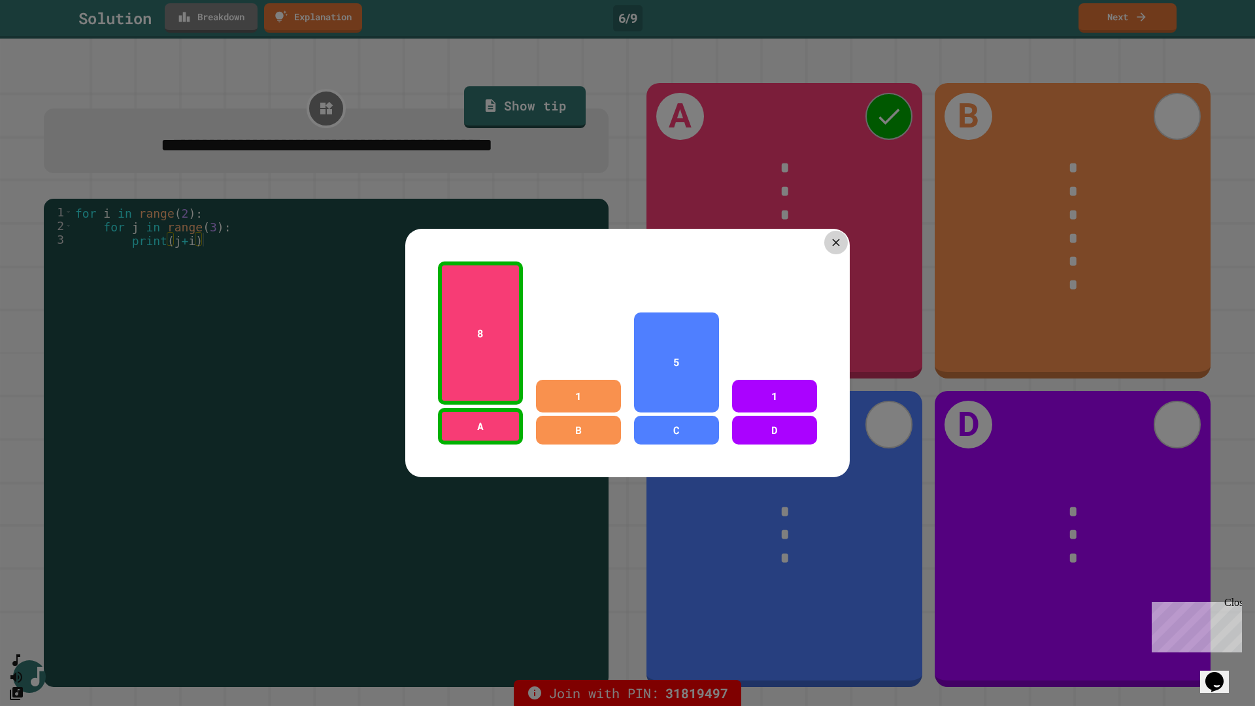
click at [830, 236] on icon at bounding box center [836, 242] width 12 height 12
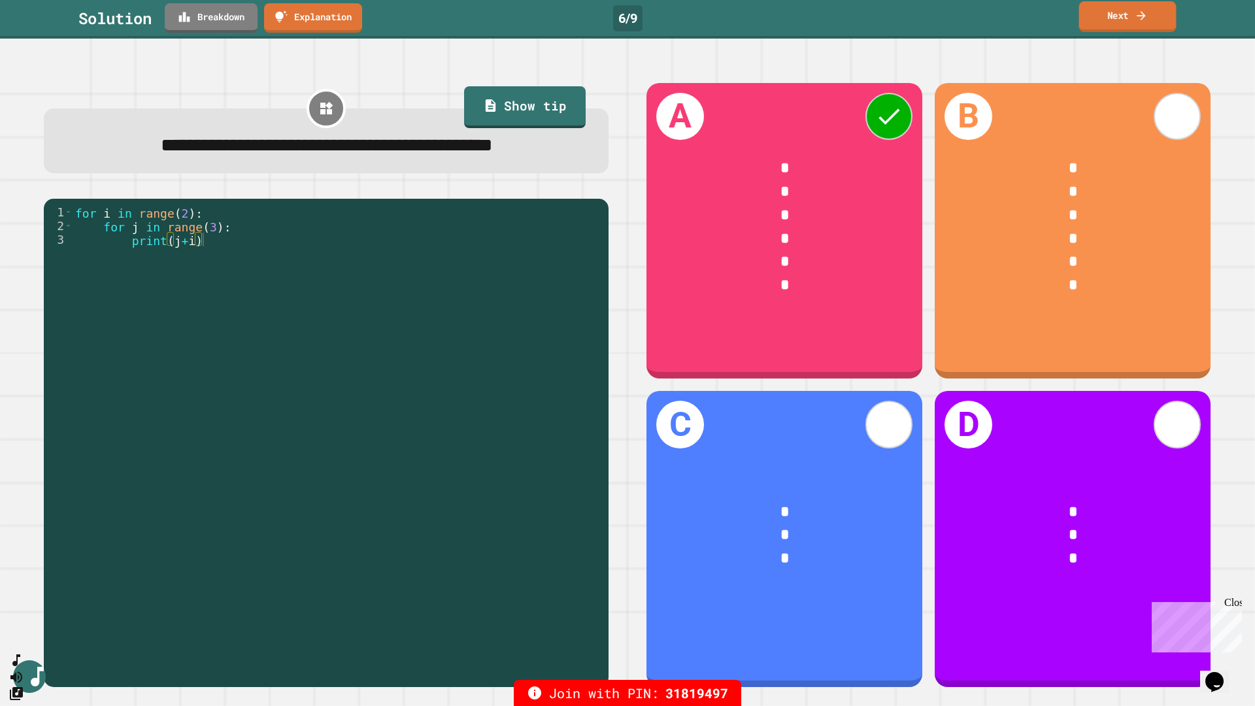
click at [1147, 12] on icon at bounding box center [1141, 15] width 13 height 14
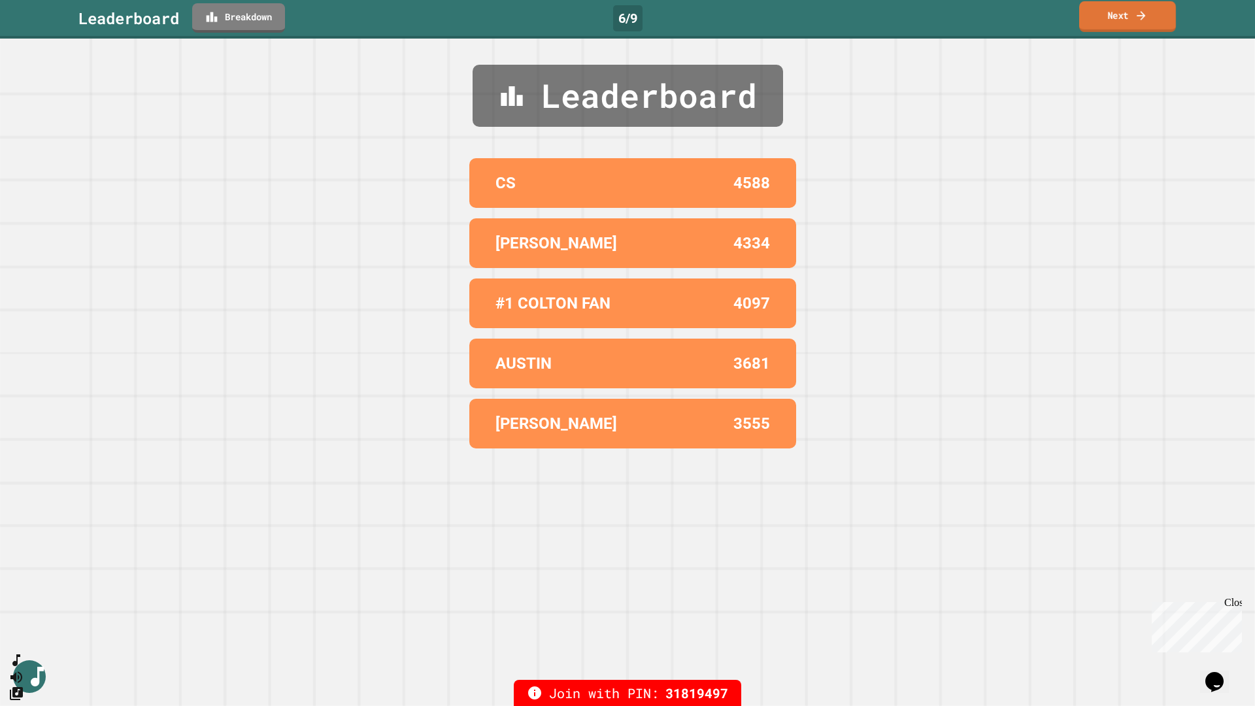
click at [1133, 17] on link "Next" at bounding box center [1127, 16] width 97 height 31
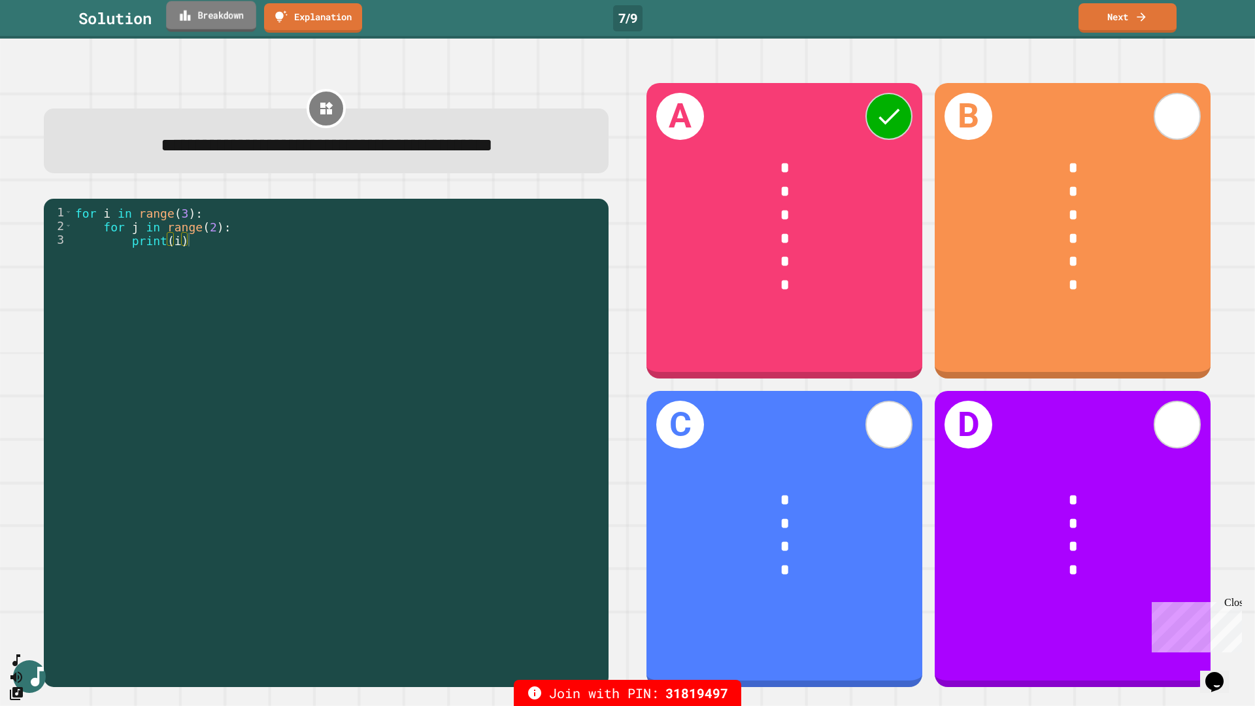
click at [222, 21] on link "Breakdown" at bounding box center [211, 16] width 90 height 31
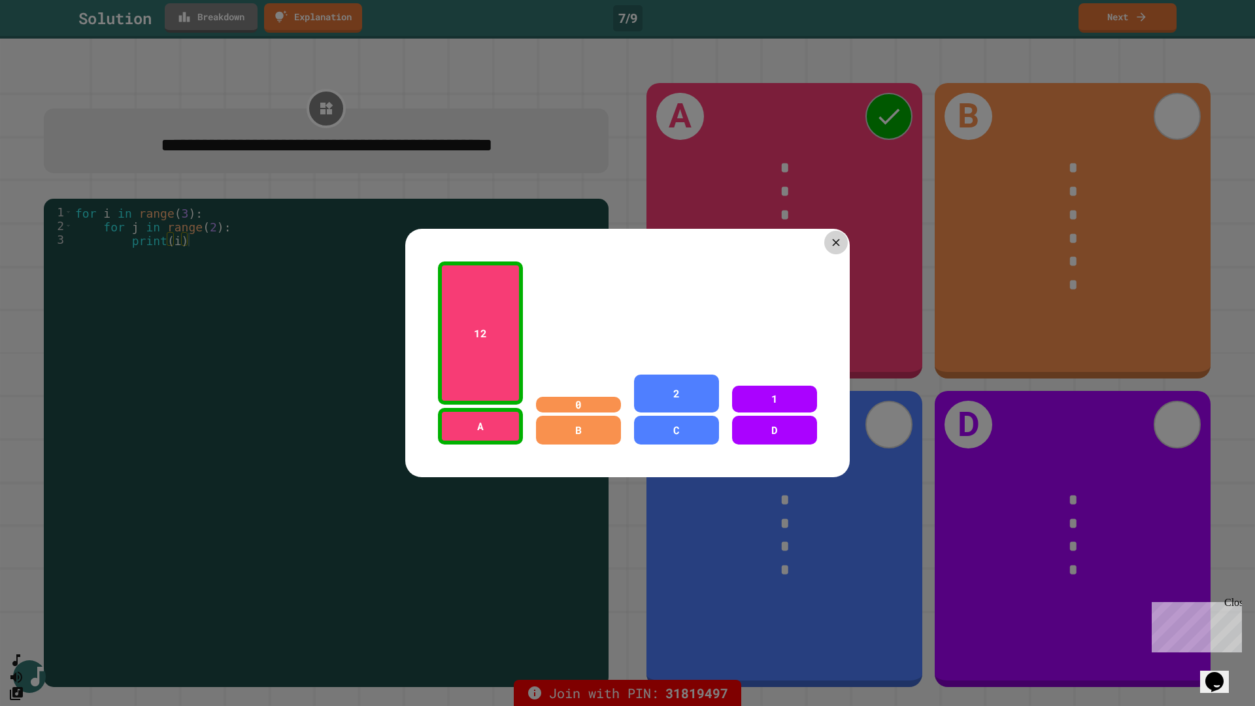
click at [837, 241] on icon at bounding box center [836, 242] width 12 height 12
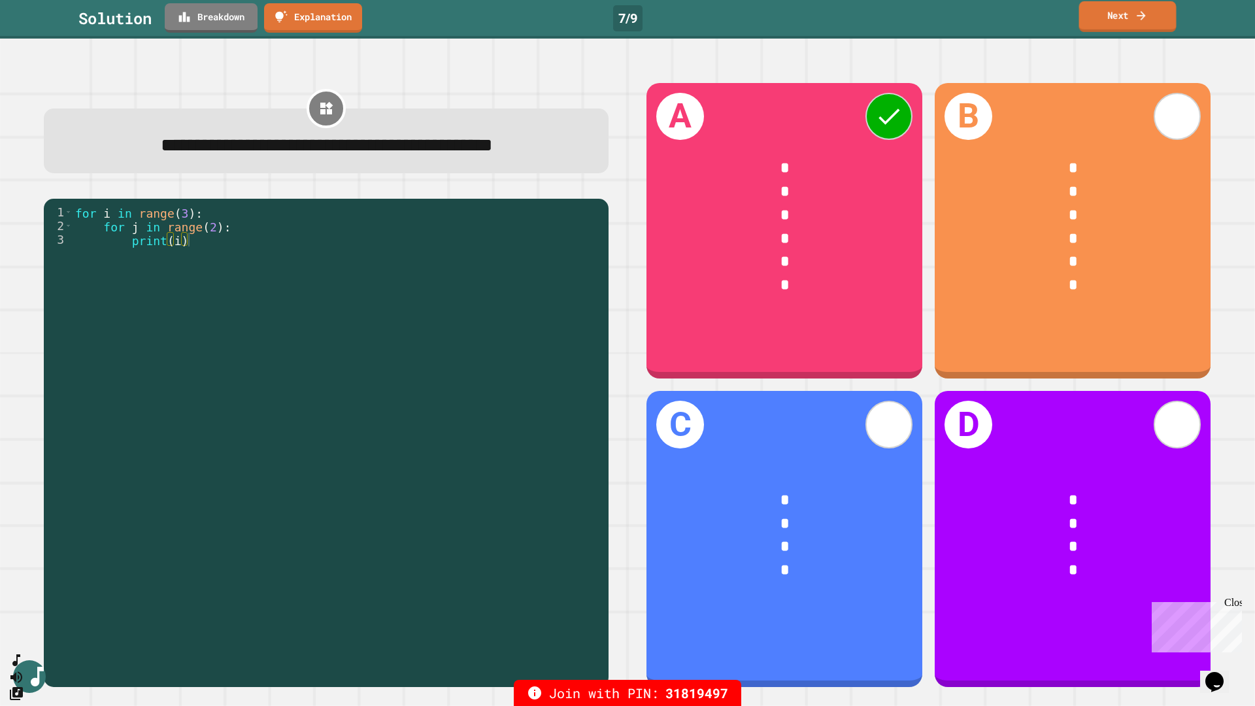
click at [1108, 17] on link "Next" at bounding box center [1127, 16] width 97 height 31
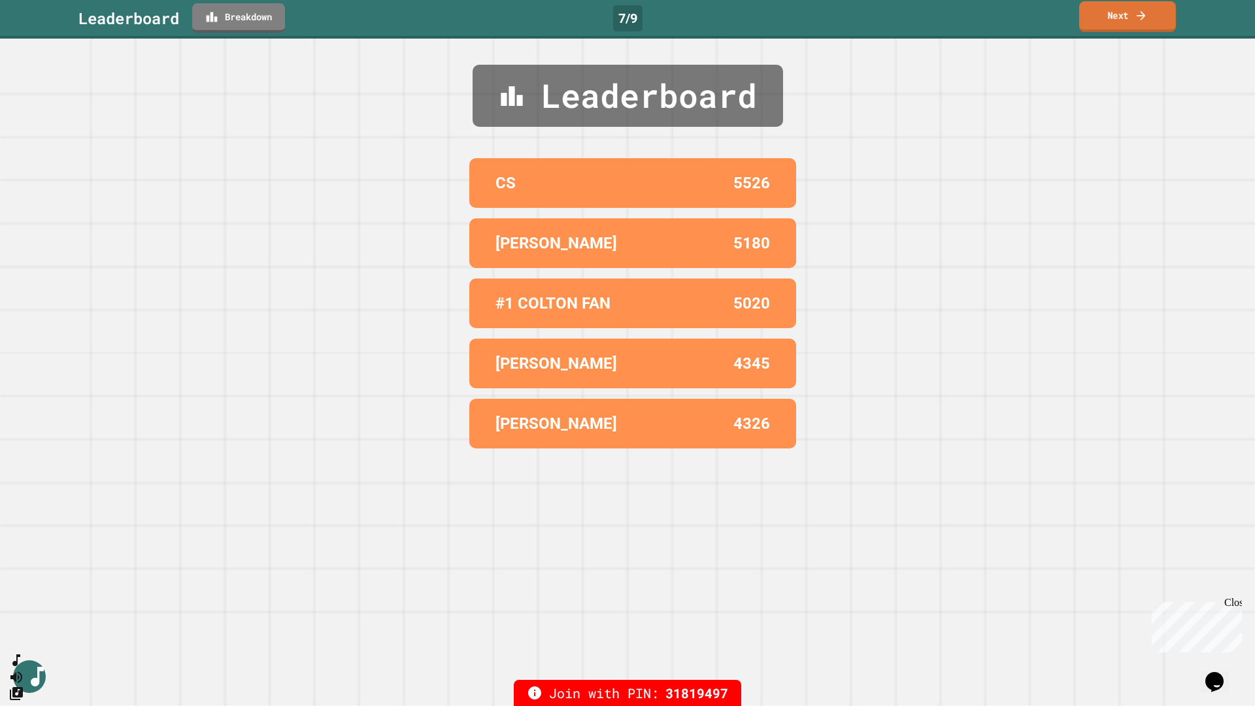
click at [1112, 22] on link "Next" at bounding box center [1127, 16] width 97 height 31
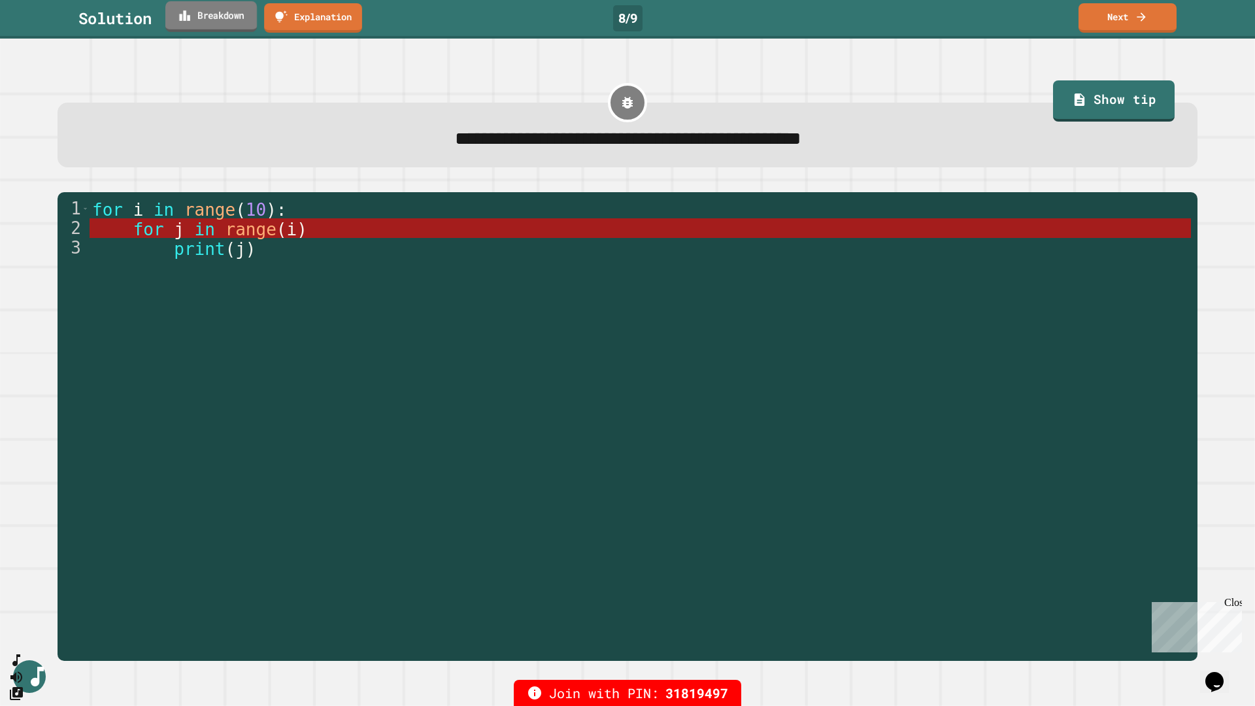
click at [220, 24] on link "Breakdown" at bounding box center [211, 16] width 92 height 31
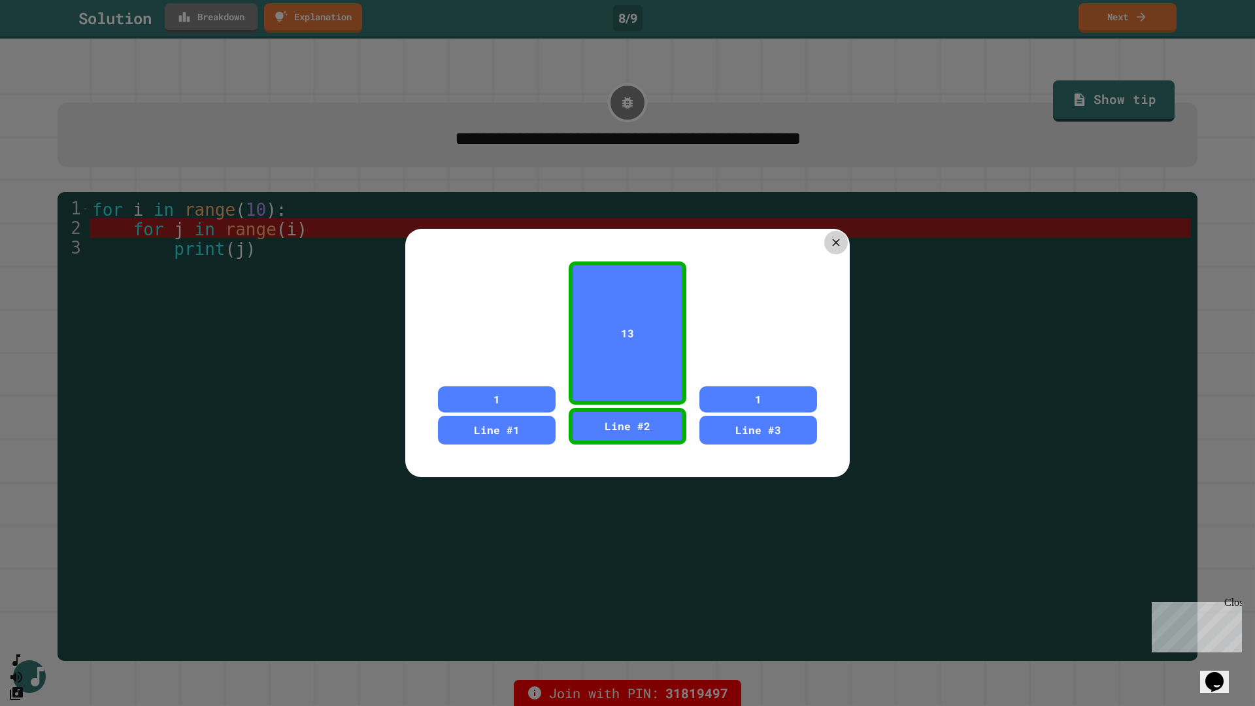
click at [836, 241] on icon at bounding box center [836, 242] width 12 height 12
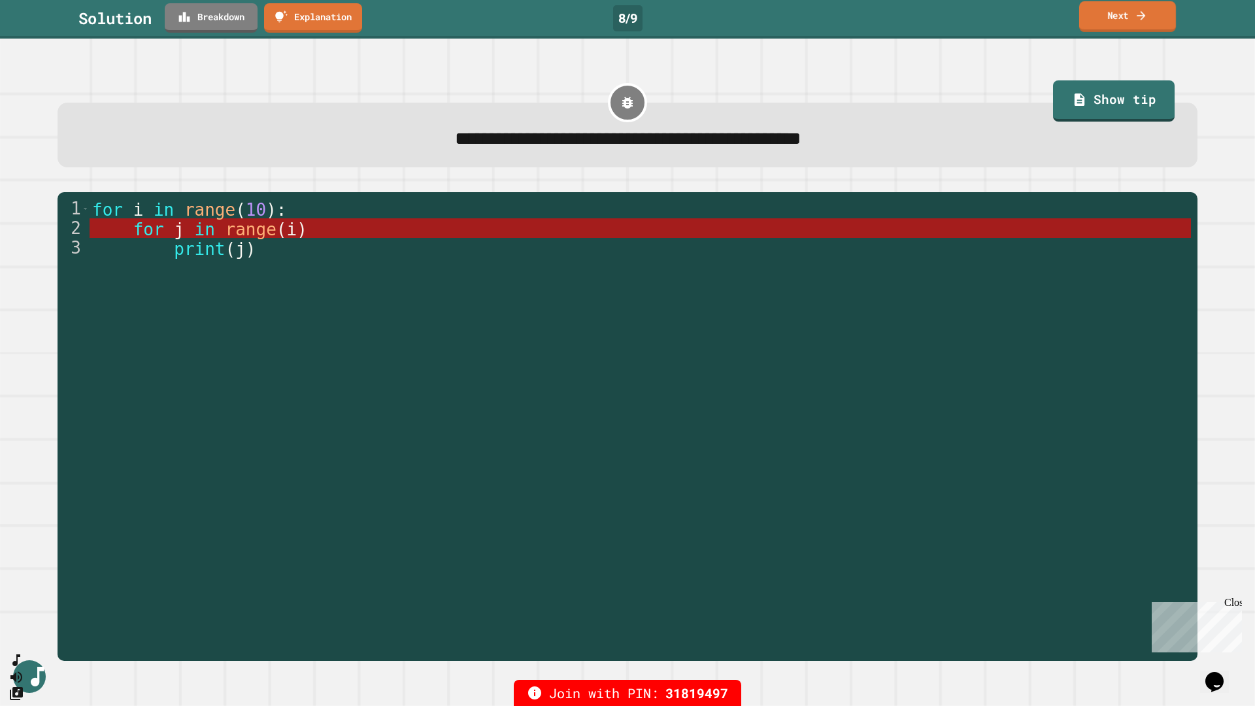
click at [1135, 17] on link "Next" at bounding box center [1127, 16] width 97 height 31
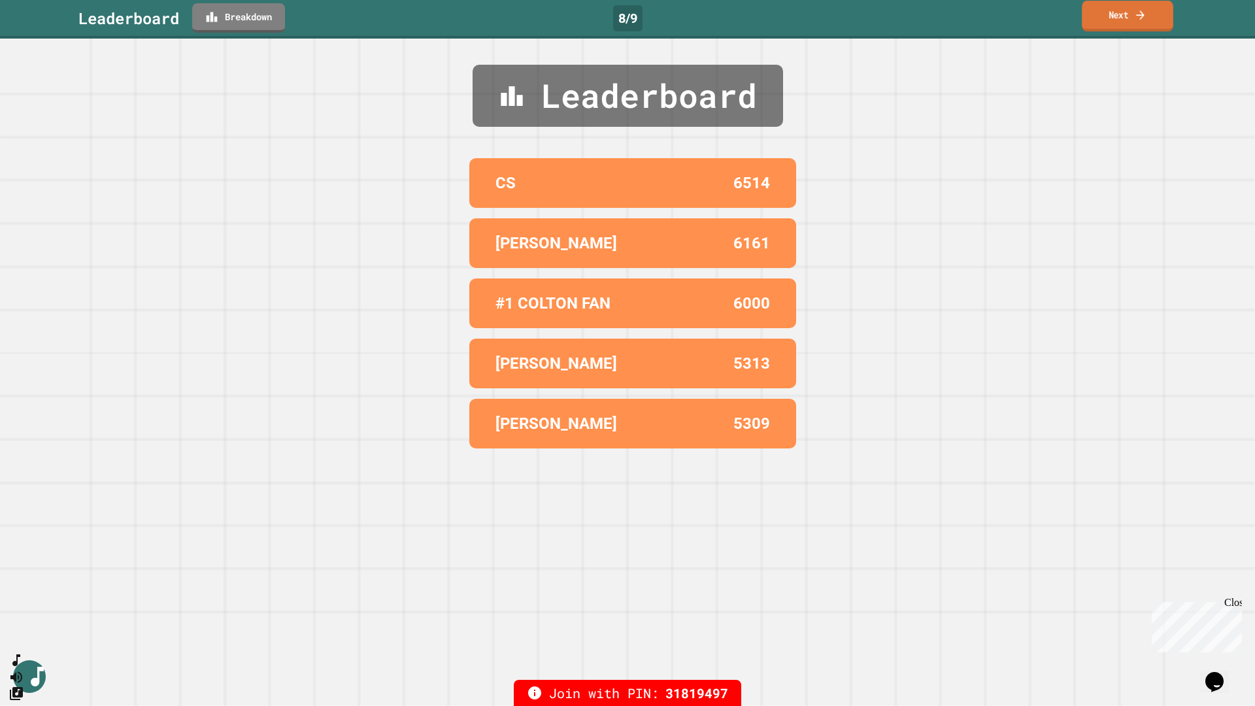
click at [1140, 15] on icon at bounding box center [1140, 15] width 12 height 14
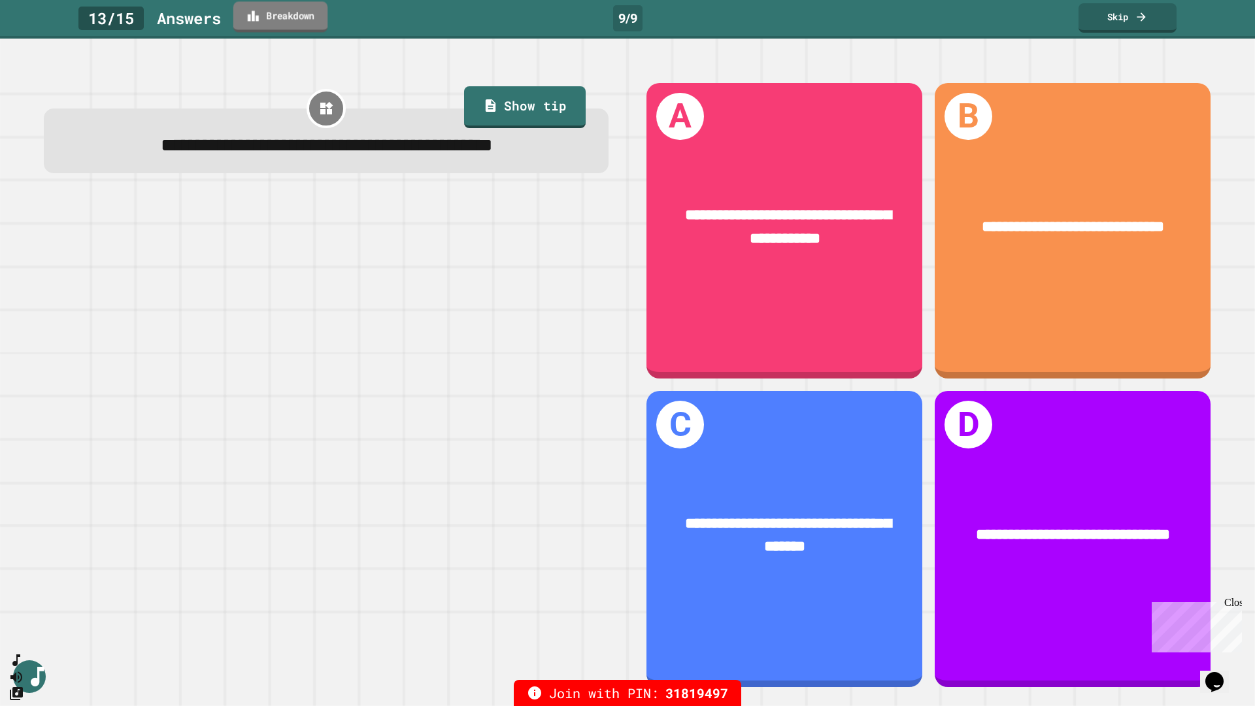
click at [298, 16] on link "Breakdown" at bounding box center [280, 16] width 94 height 31
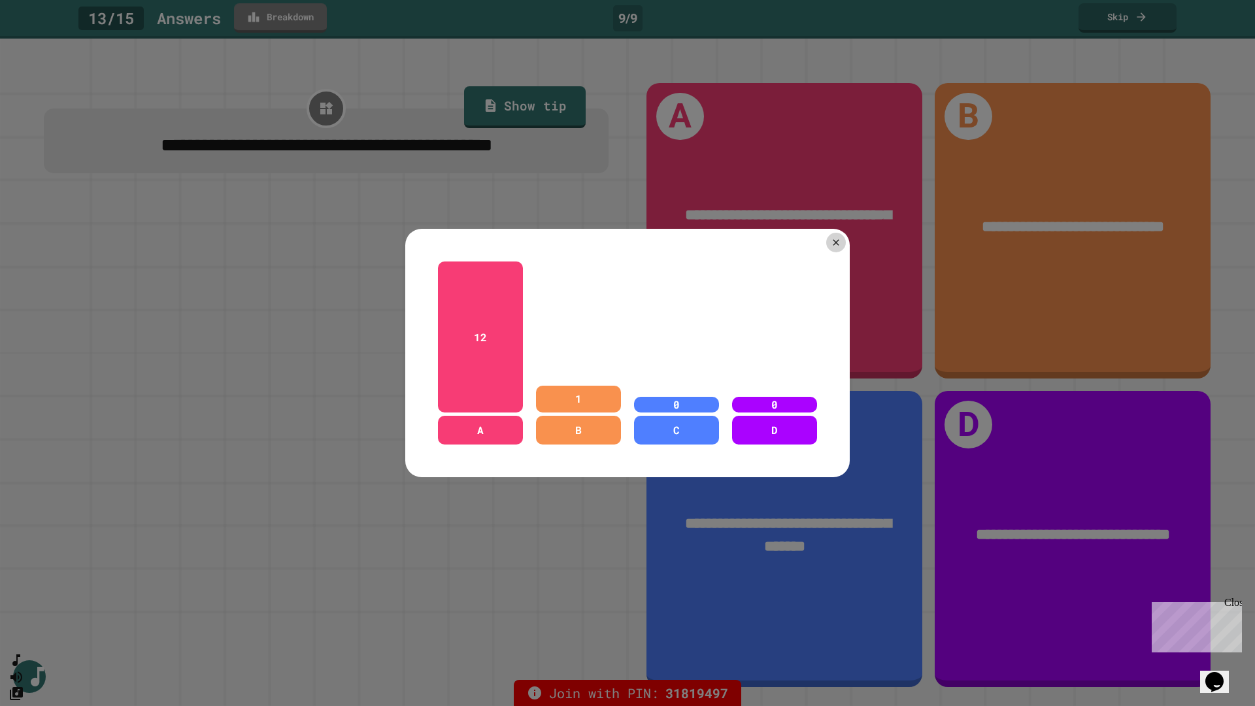
click at [298, 16] on div at bounding box center [627, 353] width 1255 height 706
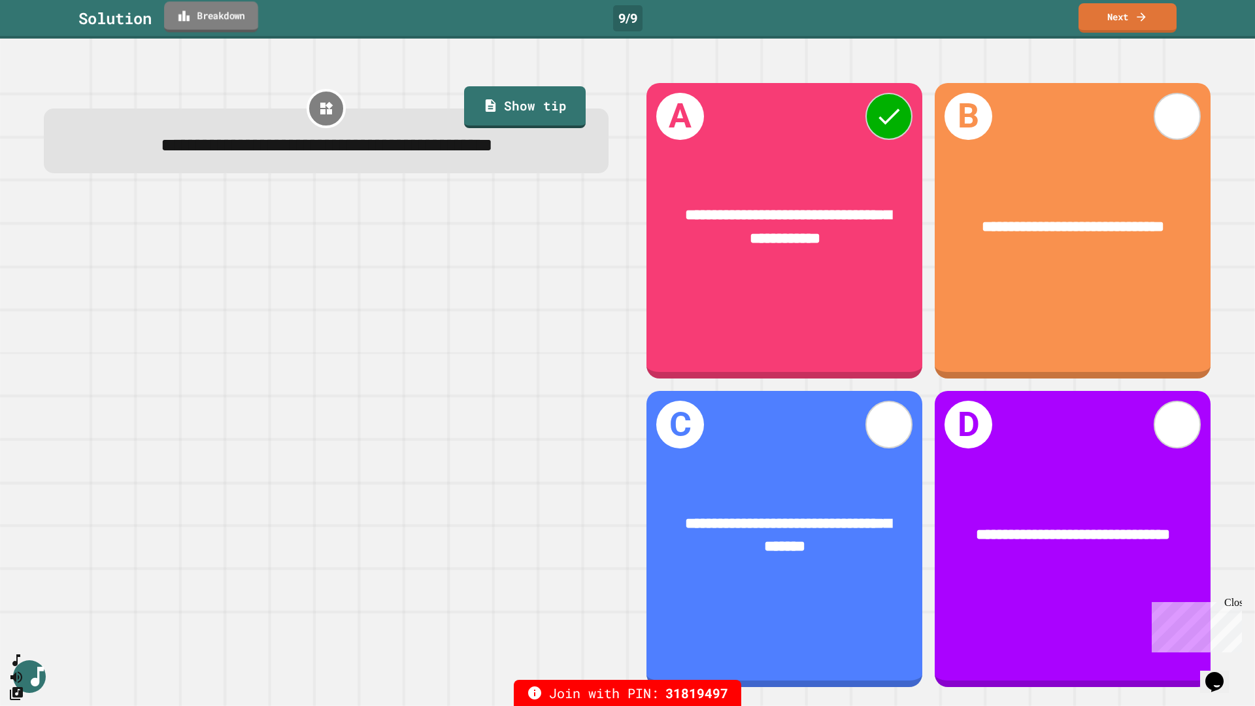
click at [218, 17] on link "Breakdown" at bounding box center [211, 16] width 94 height 31
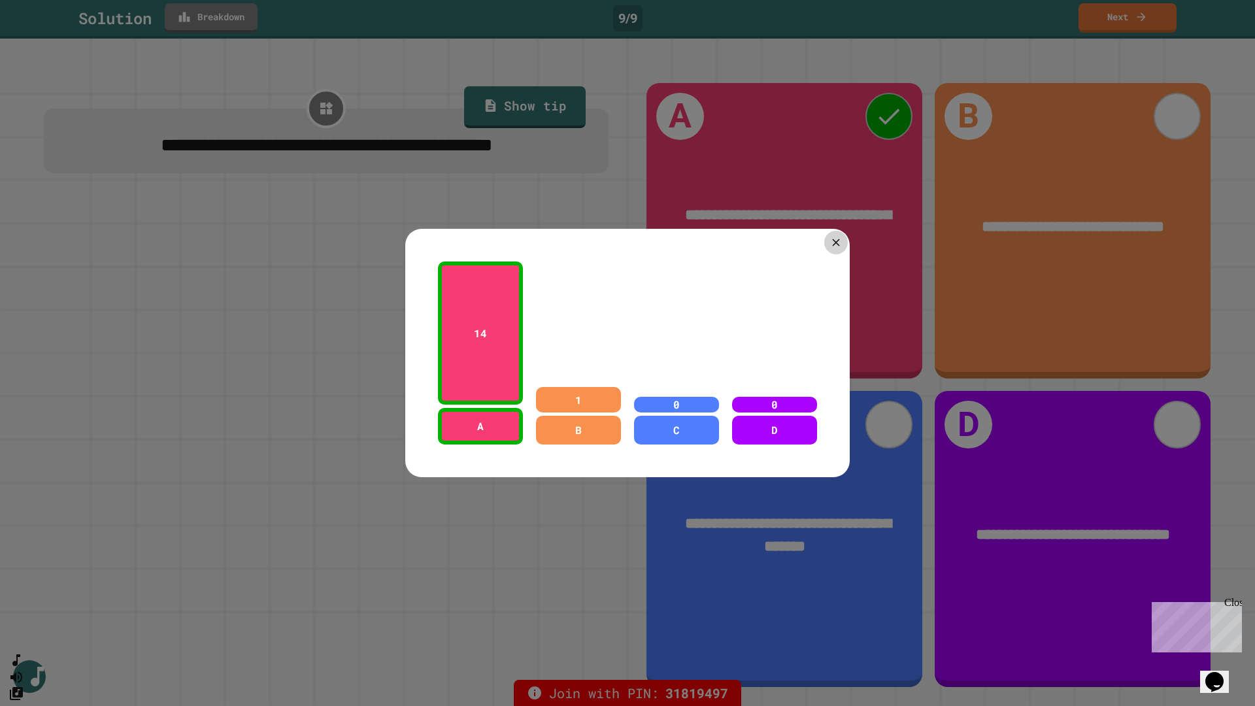
click at [826, 231] on div at bounding box center [836, 243] width 24 height 24
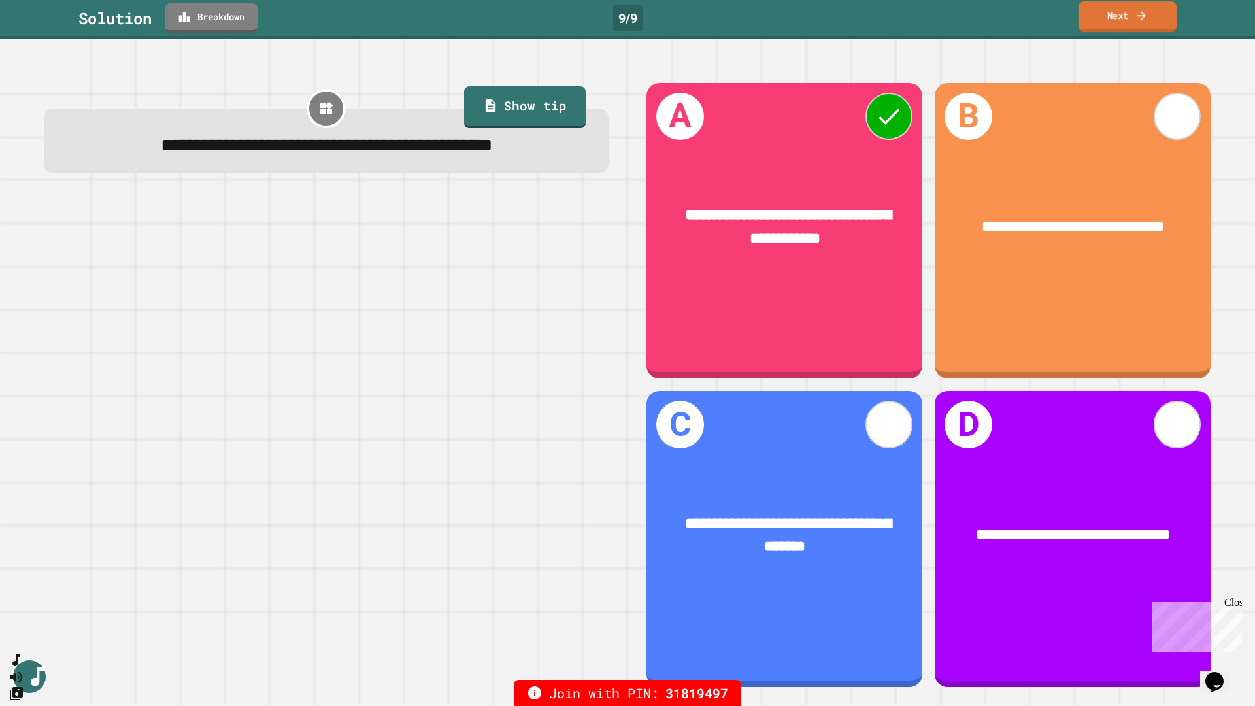
click at [1111, 13] on link "Next" at bounding box center [1128, 16] width 98 height 31
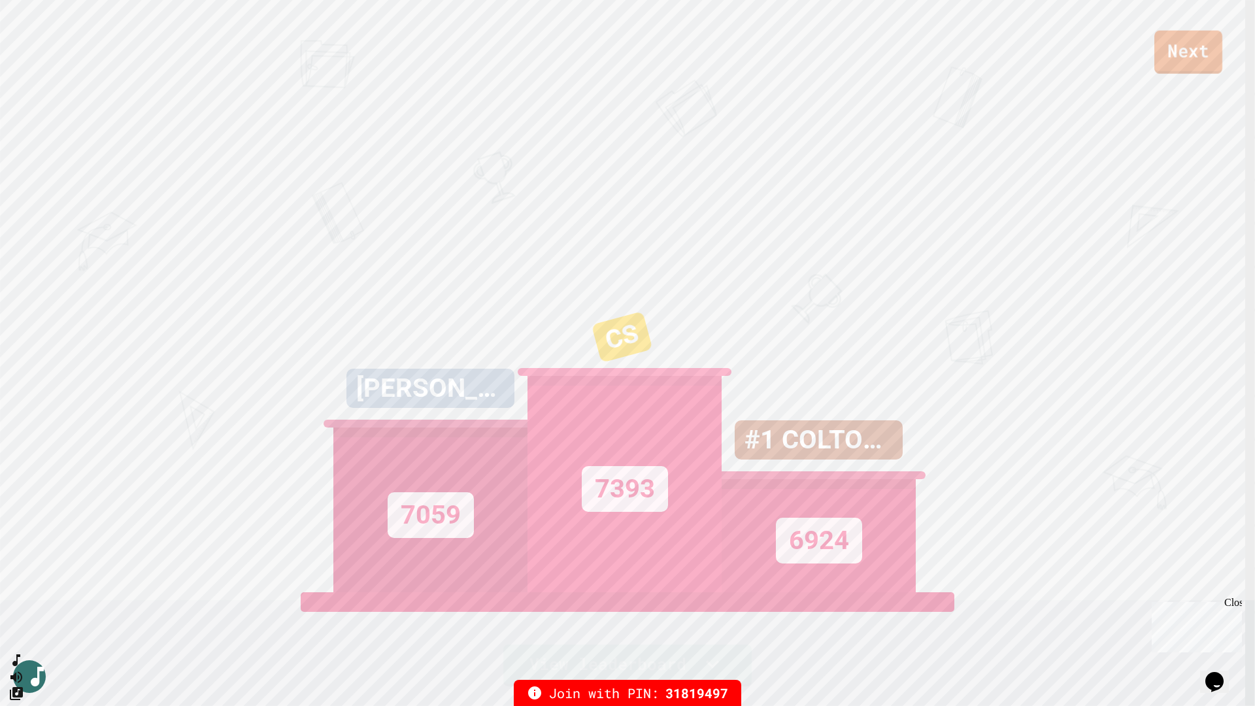
click at [1173, 62] on link "Next" at bounding box center [1188, 52] width 68 height 43
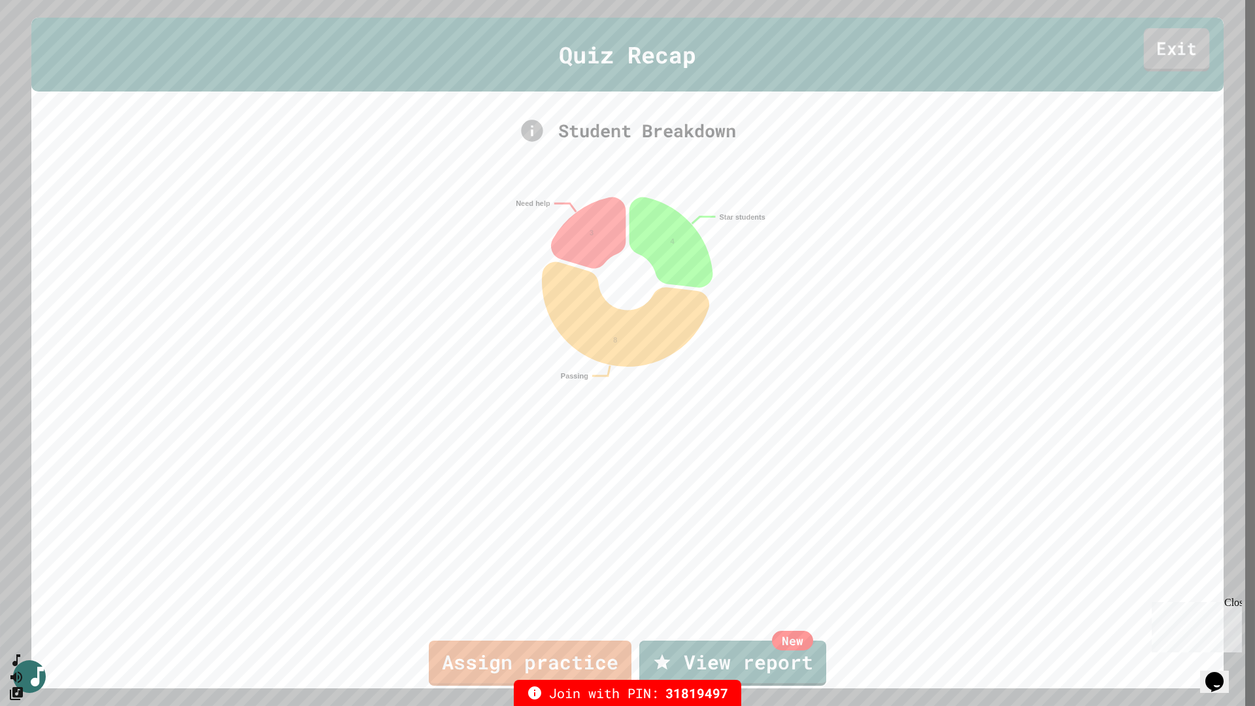
click at [1169, 51] on link "Exit" at bounding box center [1177, 49] width 66 height 43
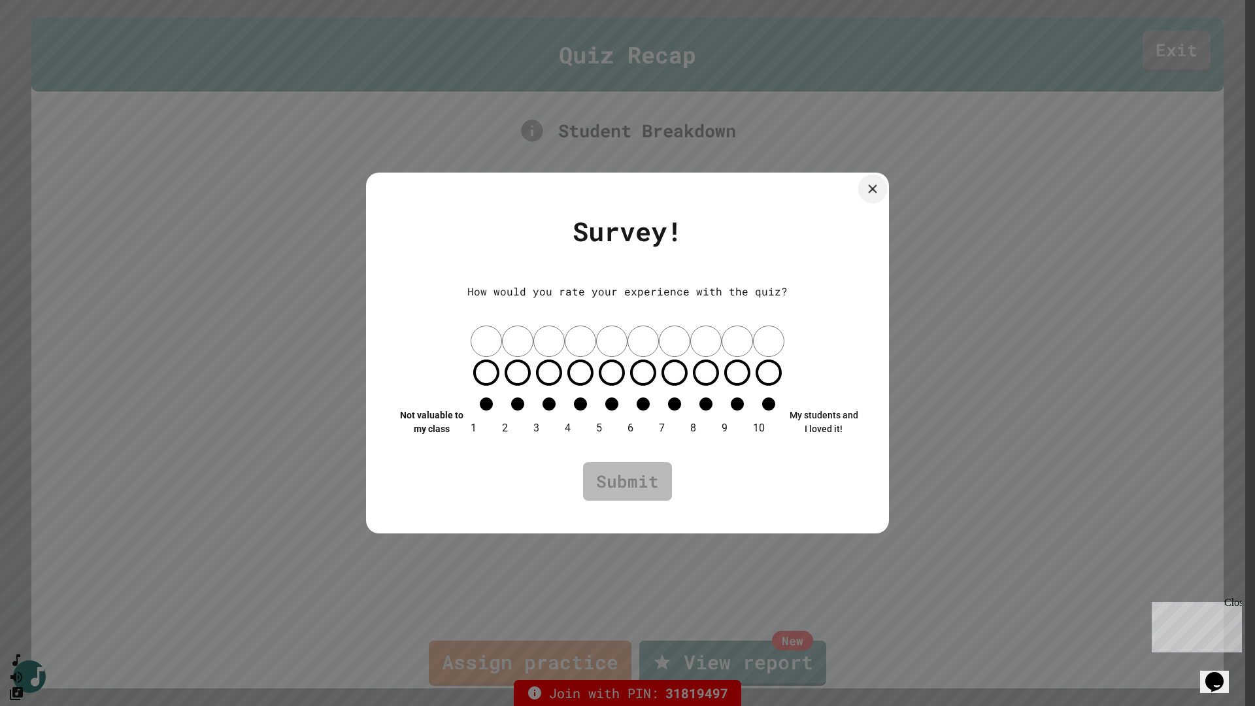
click at [875, 196] on icon at bounding box center [872, 189] width 14 height 14
